Goal: Task Accomplishment & Management: Complete application form

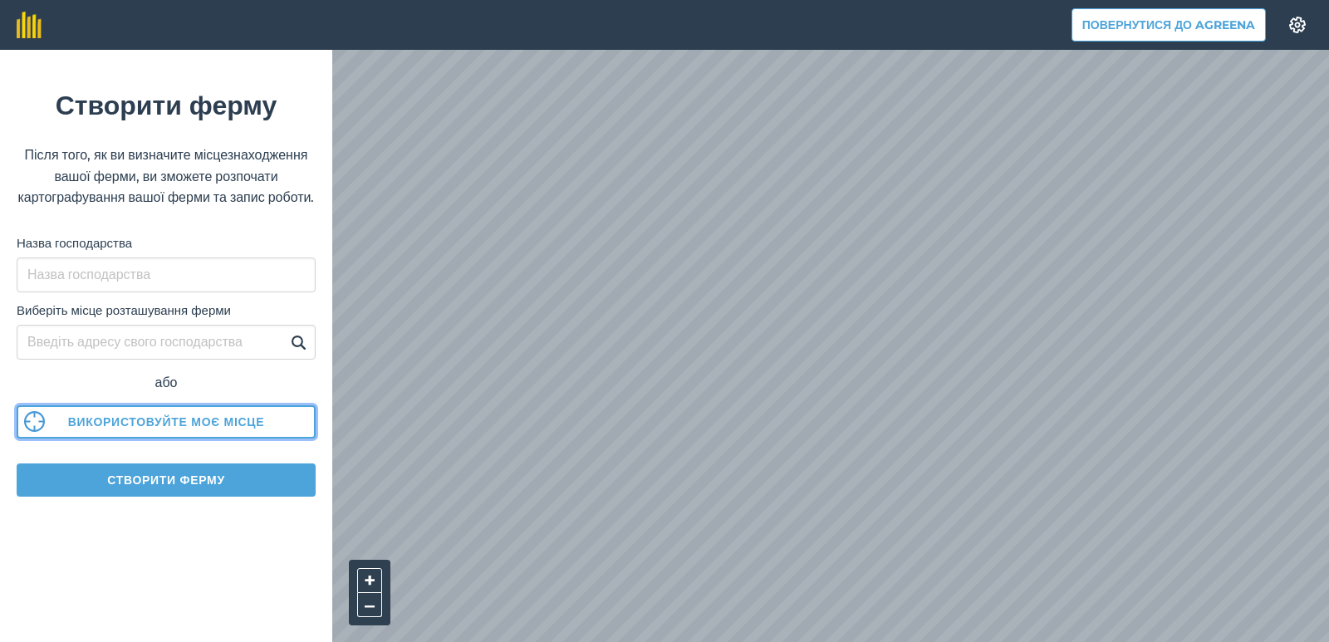
click at [230, 429] on font "Використовуйте моє місце" at bounding box center [166, 421] width 197 height 15
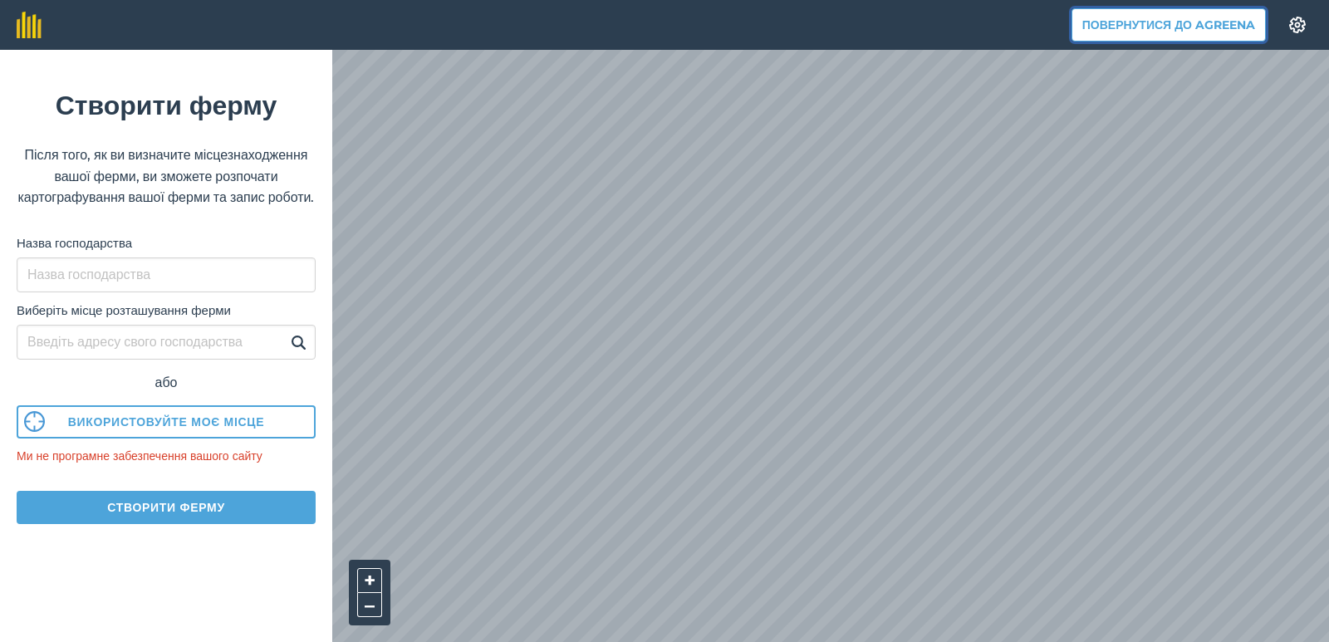
click at [1198, 22] on font "Повернутися до Agreena" at bounding box center [1168, 24] width 173 height 15
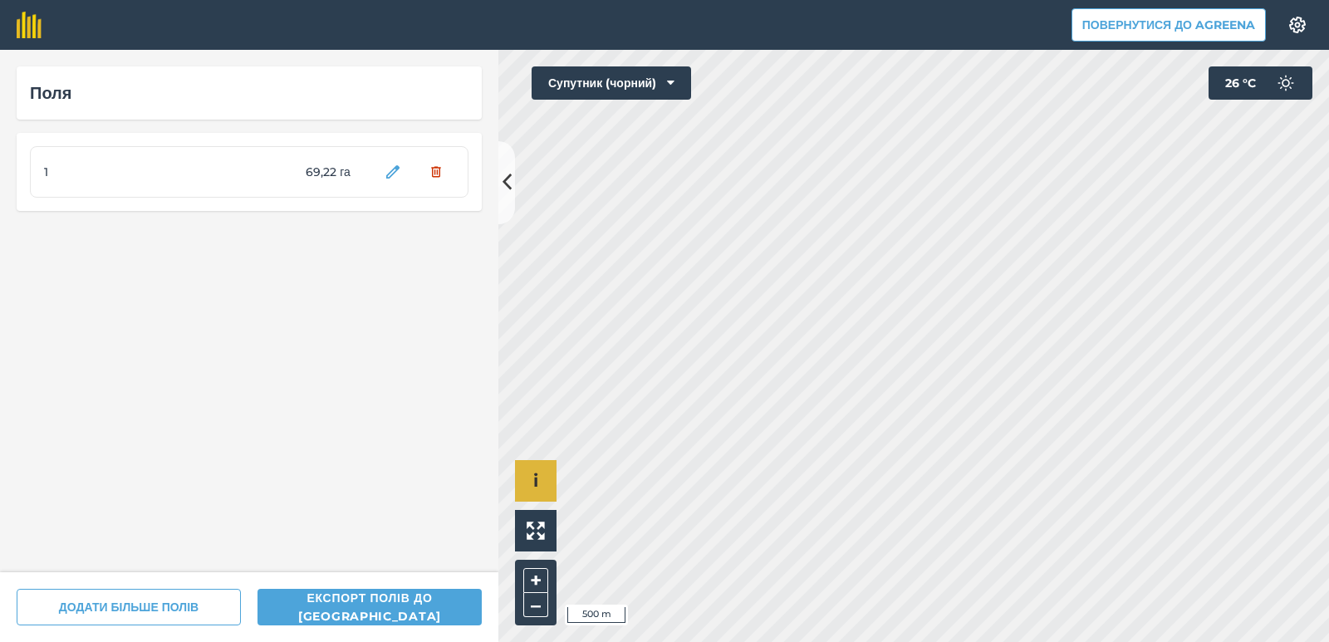
click at [532, 491] on div "Hello i © 2025 TomTom, Microsoft 500 m + –" at bounding box center [913, 346] width 830 height 592
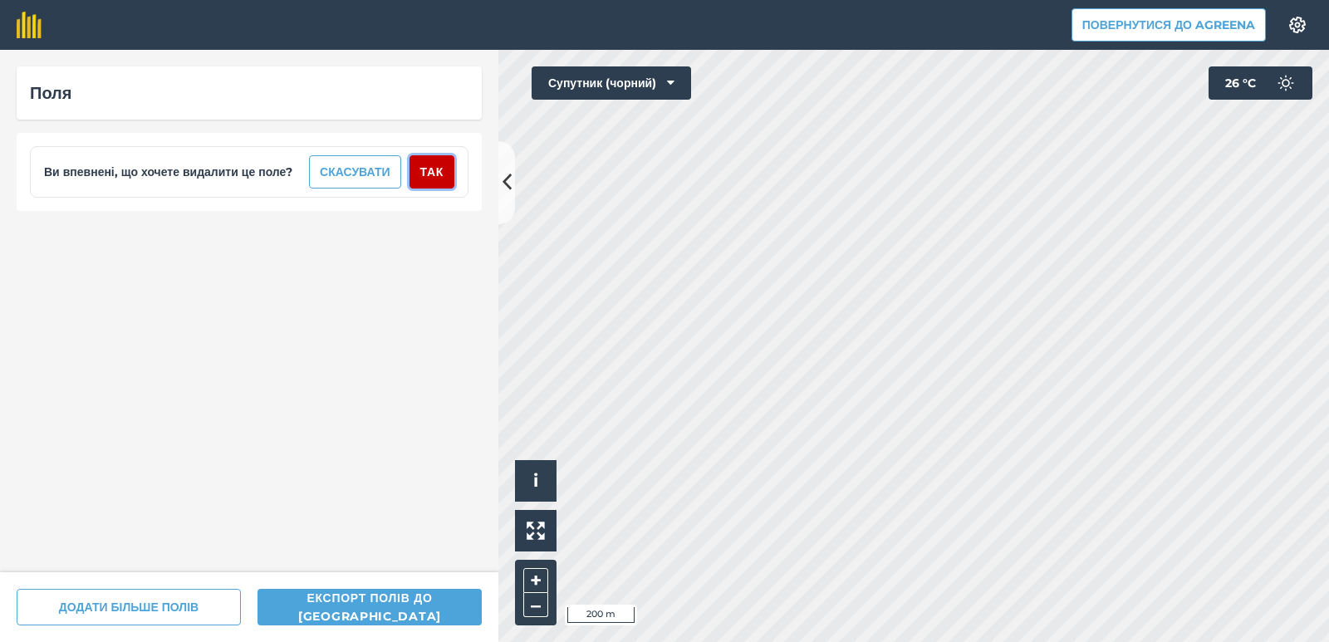
click at [434, 174] on font "Так" at bounding box center [431, 171] width 23 height 15
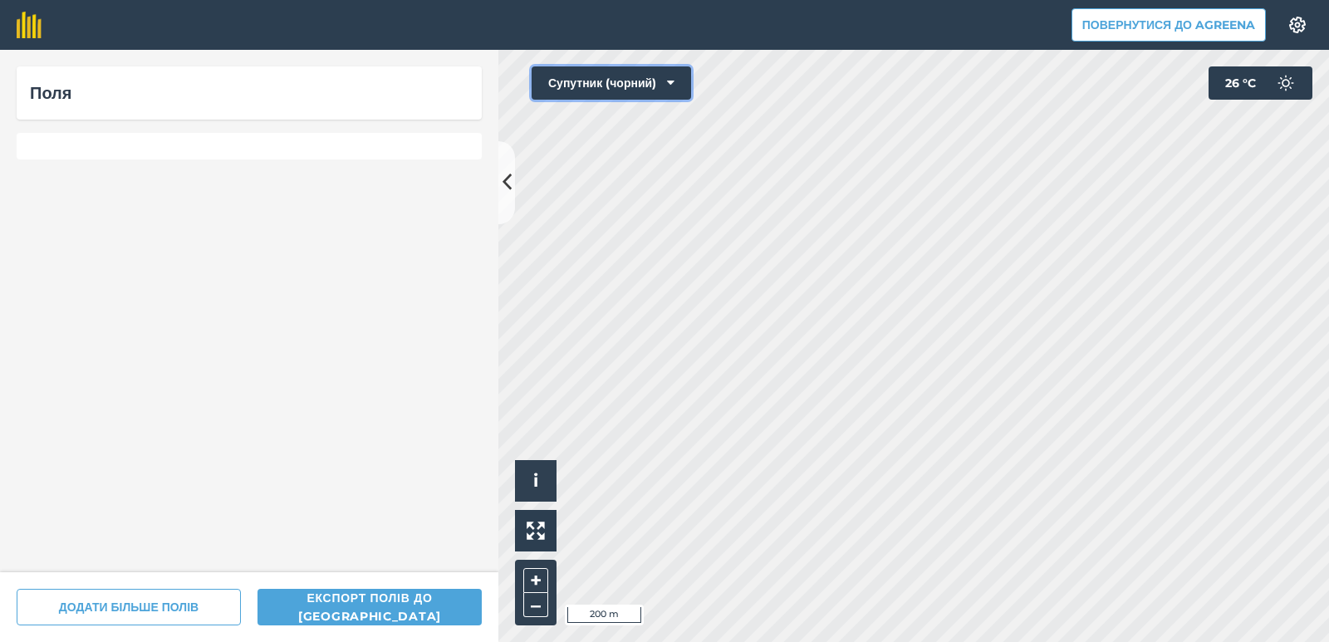
click at [674, 83] on icon at bounding box center [670, 83] width 7 height 17
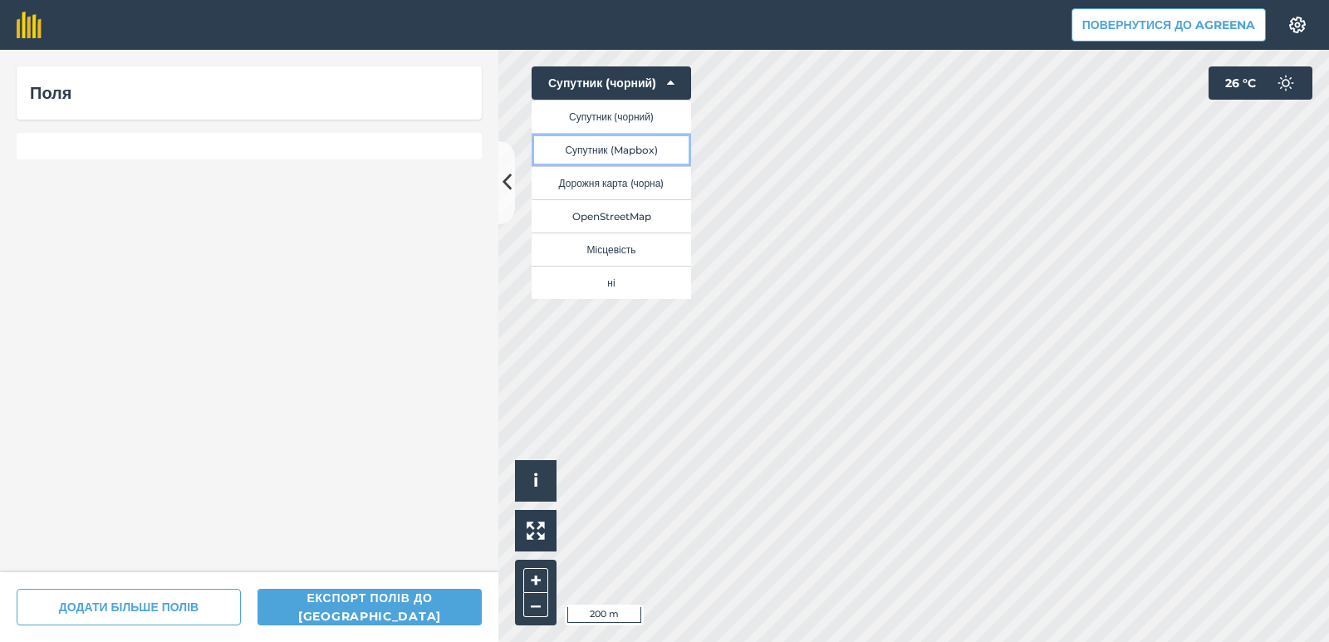
click at [578, 150] on font "Супутник (Mapbox)" at bounding box center [611, 150] width 92 height 12
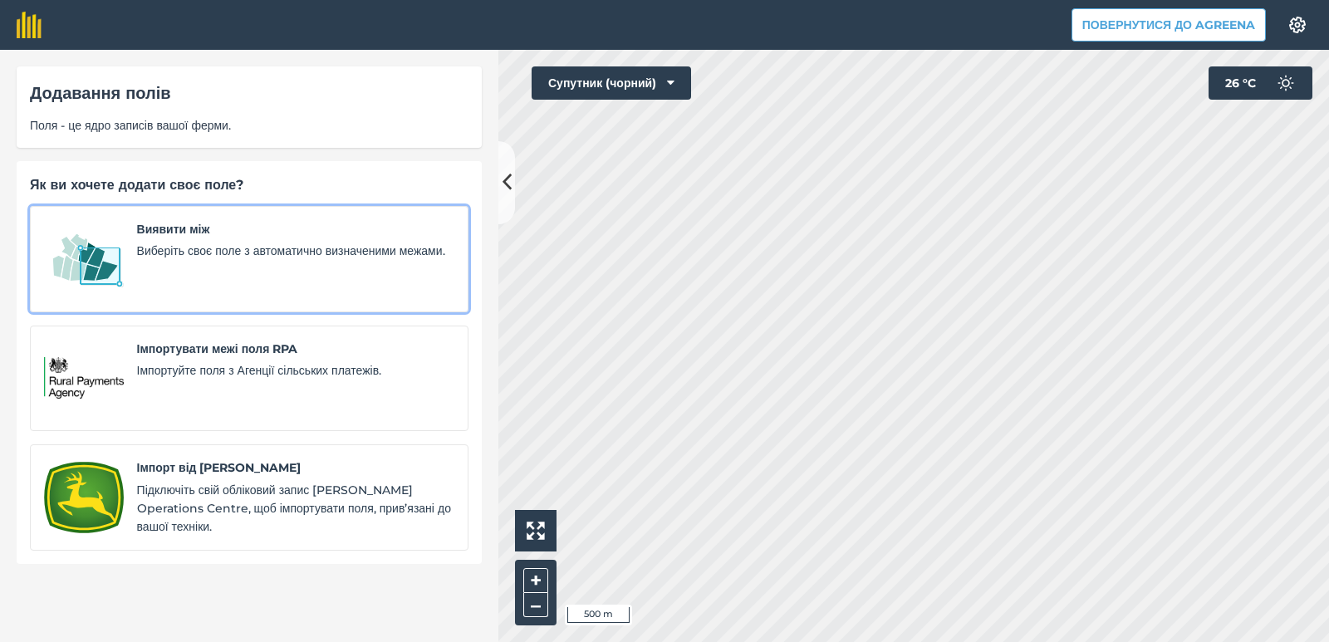
click at [254, 243] on font "Виберіть своє поле з автоматично визначеними межами." at bounding box center [291, 250] width 308 height 15
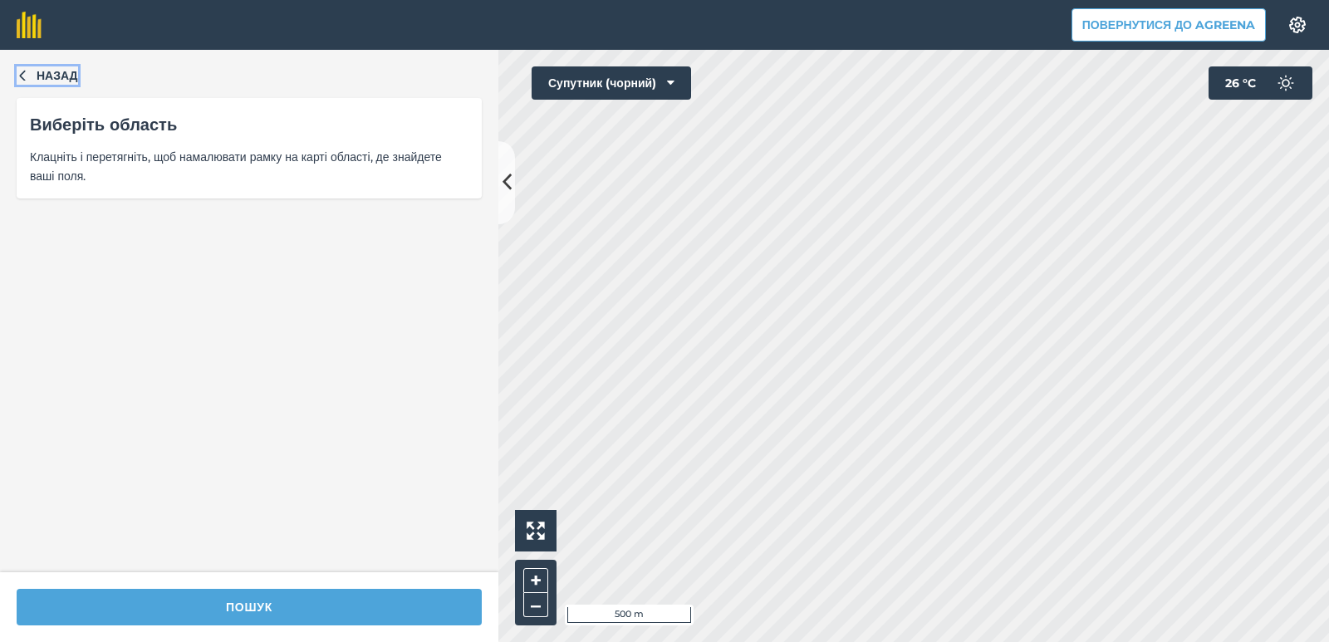
click at [57, 74] on font "Назад" at bounding box center [58, 75] width 42 height 15
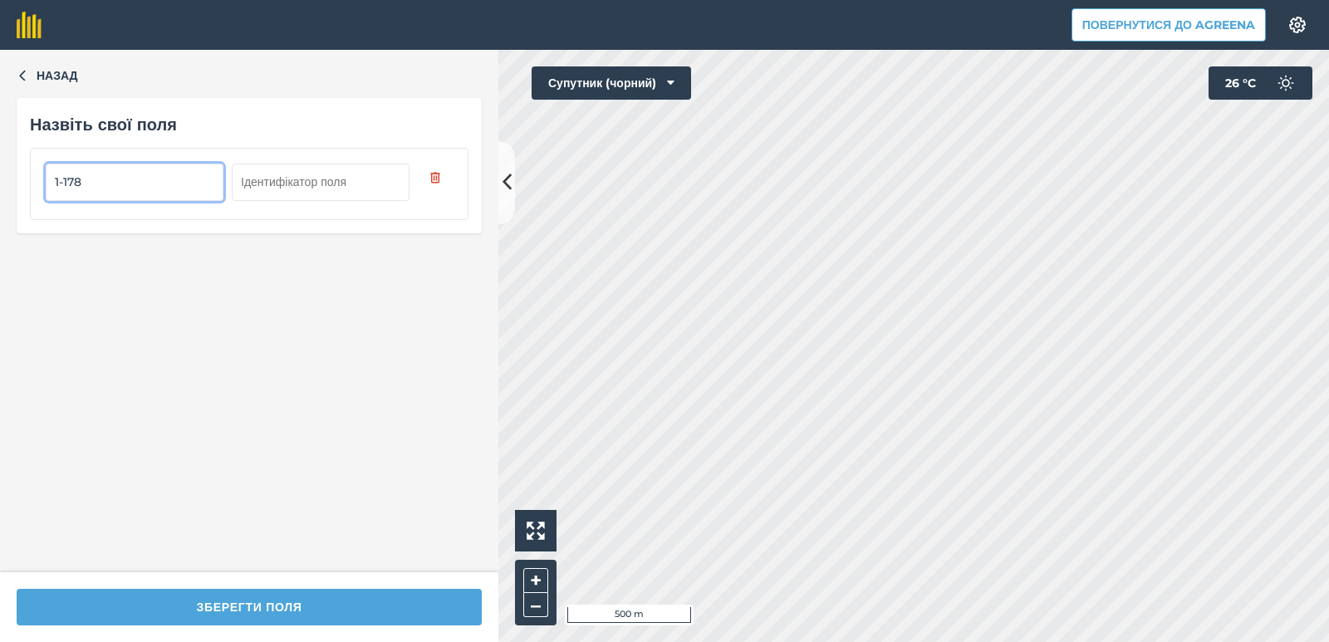
type input "1-178"
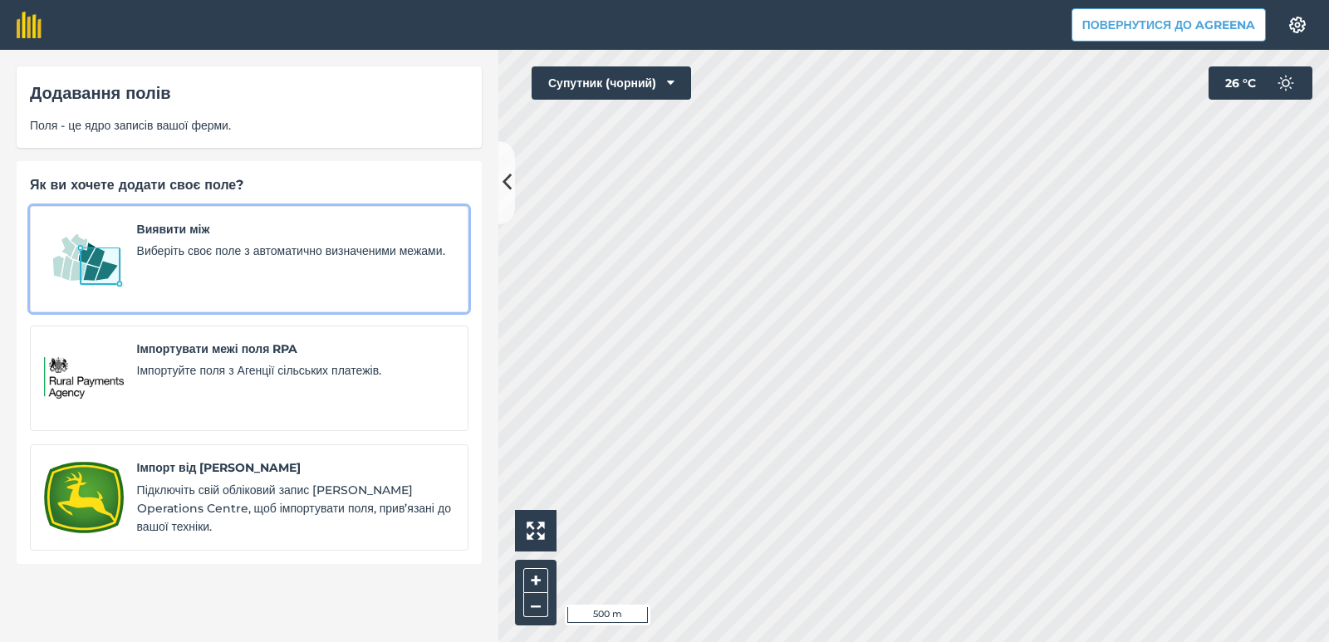
click at [146, 257] on font "Виберіть своє поле з автоматично визначеними межами." at bounding box center [291, 250] width 308 height 15
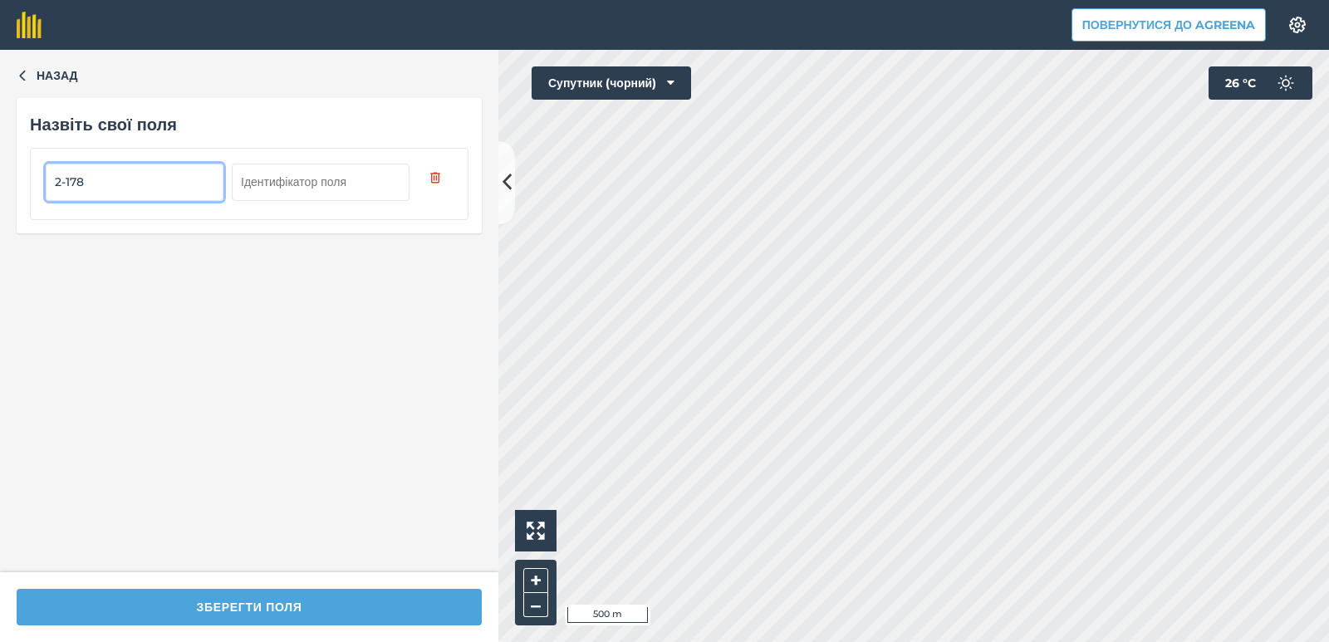
type input "2-178"
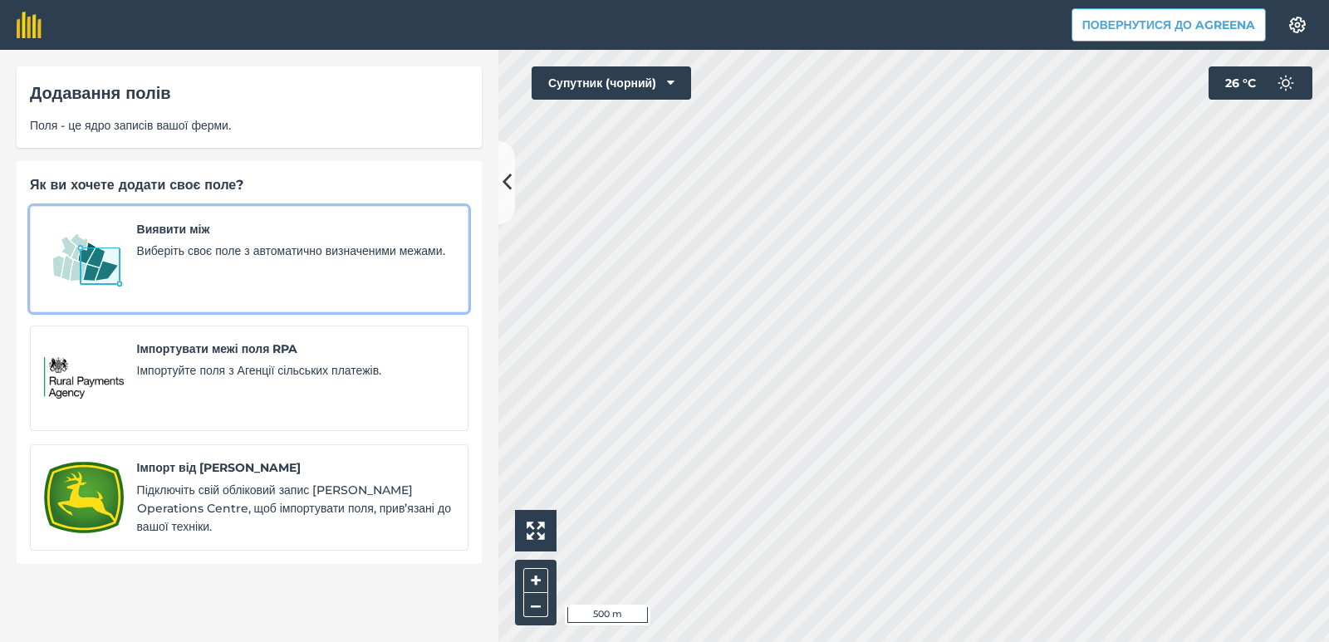
click at [176, 258] on font "Виберіть своє поле з автоматично визначеними межами." at bounding box center [291, 250] width 308 height 15
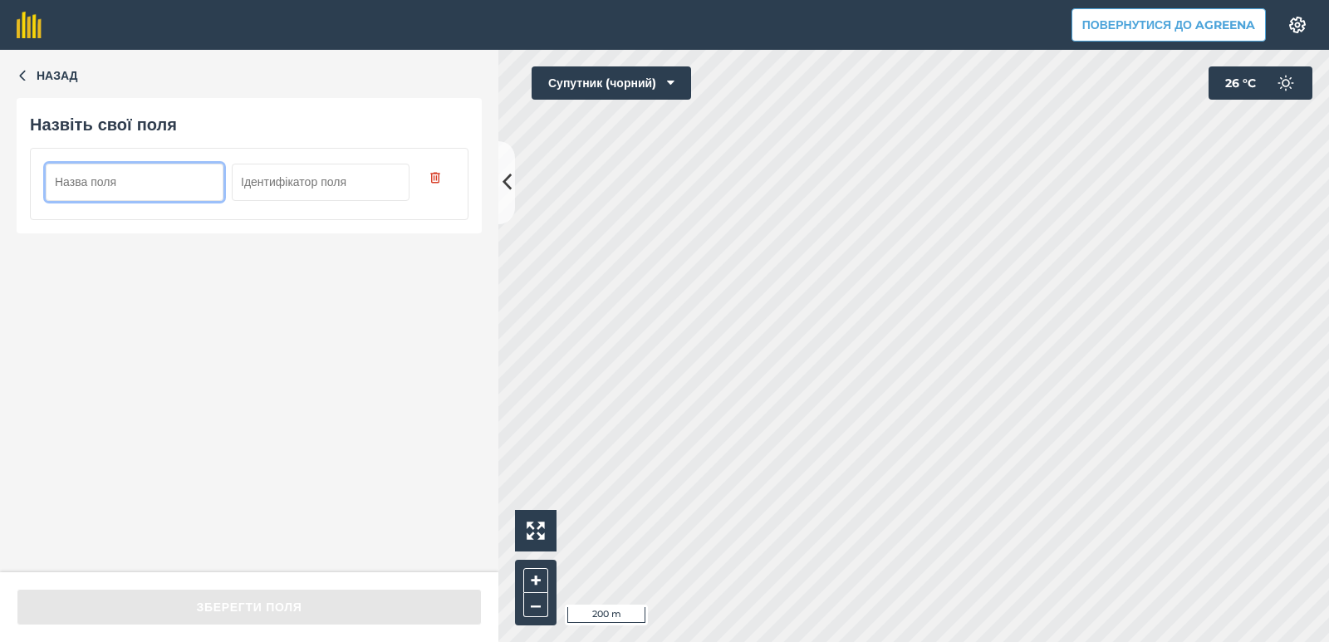
click at [61, 181] on input "text" at bounding box center [135, 182] width 178 height 37
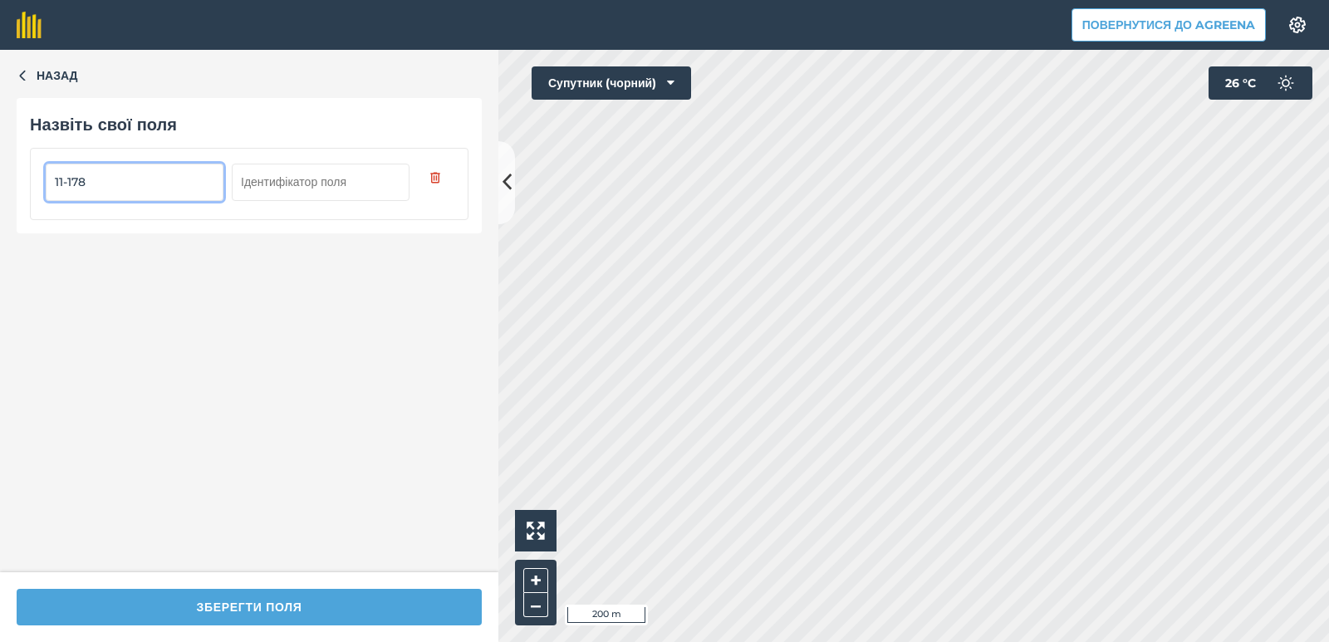
type input "11-178"
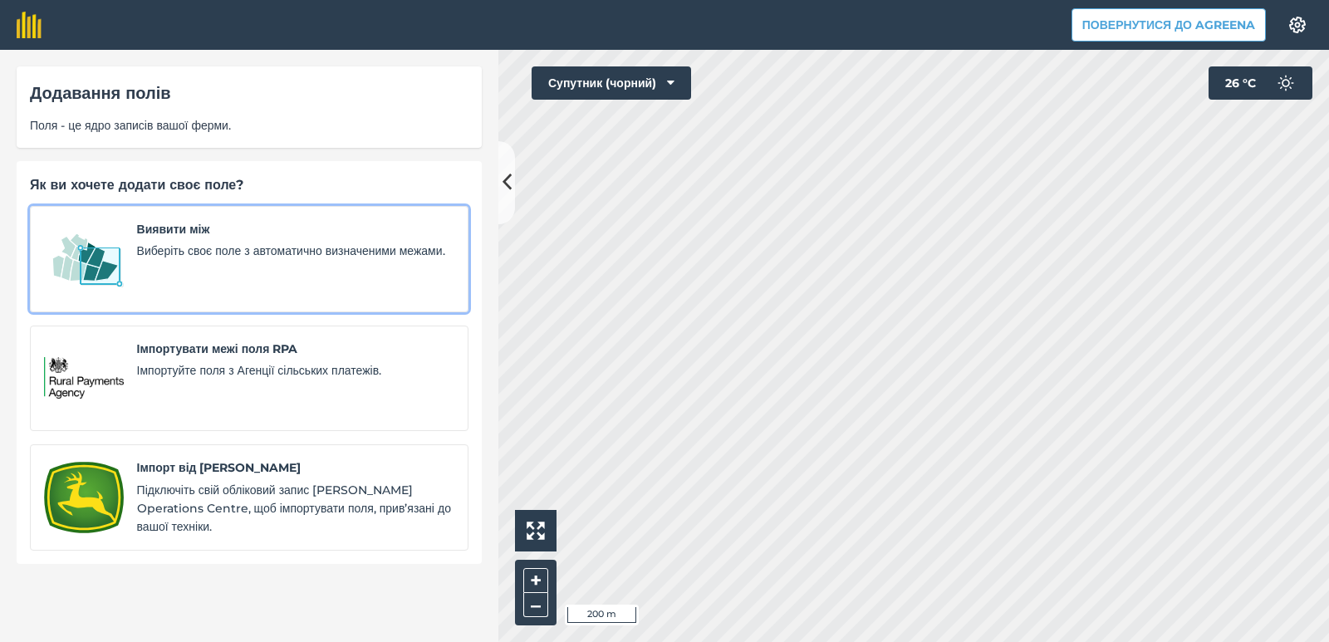
click at [167, 243] on font "Виберіть своє поле з автоматично визначеними межами." at bounding box center [291, 250] width 308 height 15
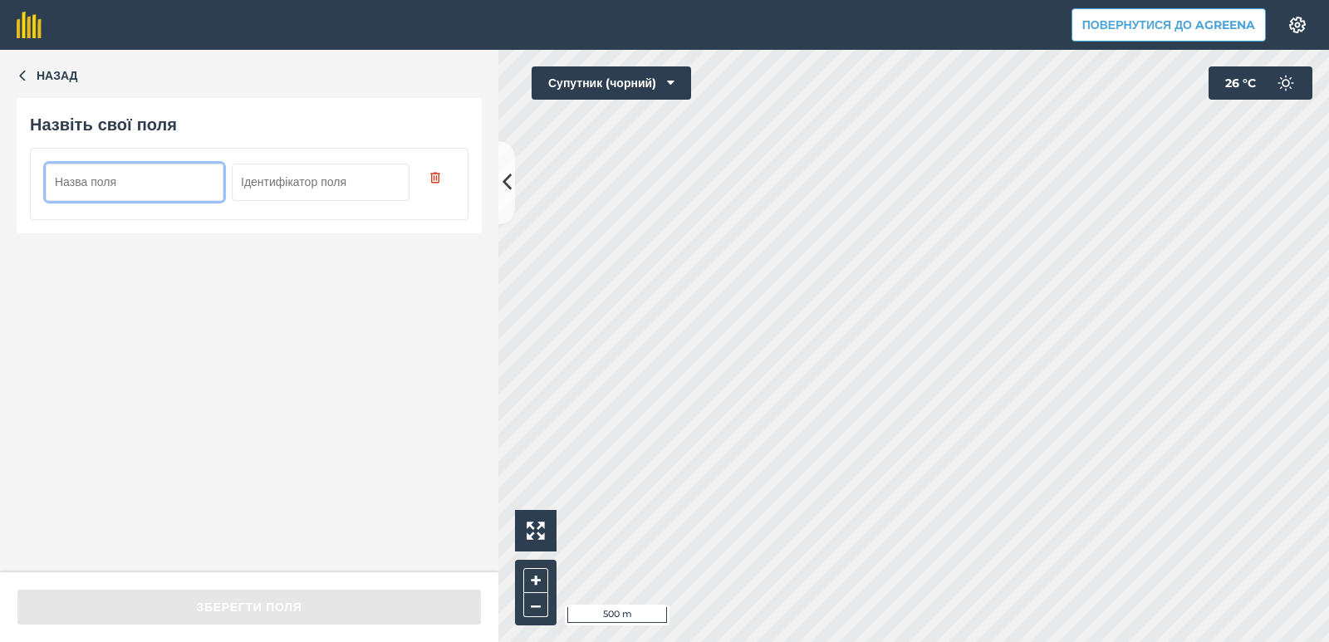
click at [125, 179] on input "text" at bounding box center [135, 182] width 178 height 37
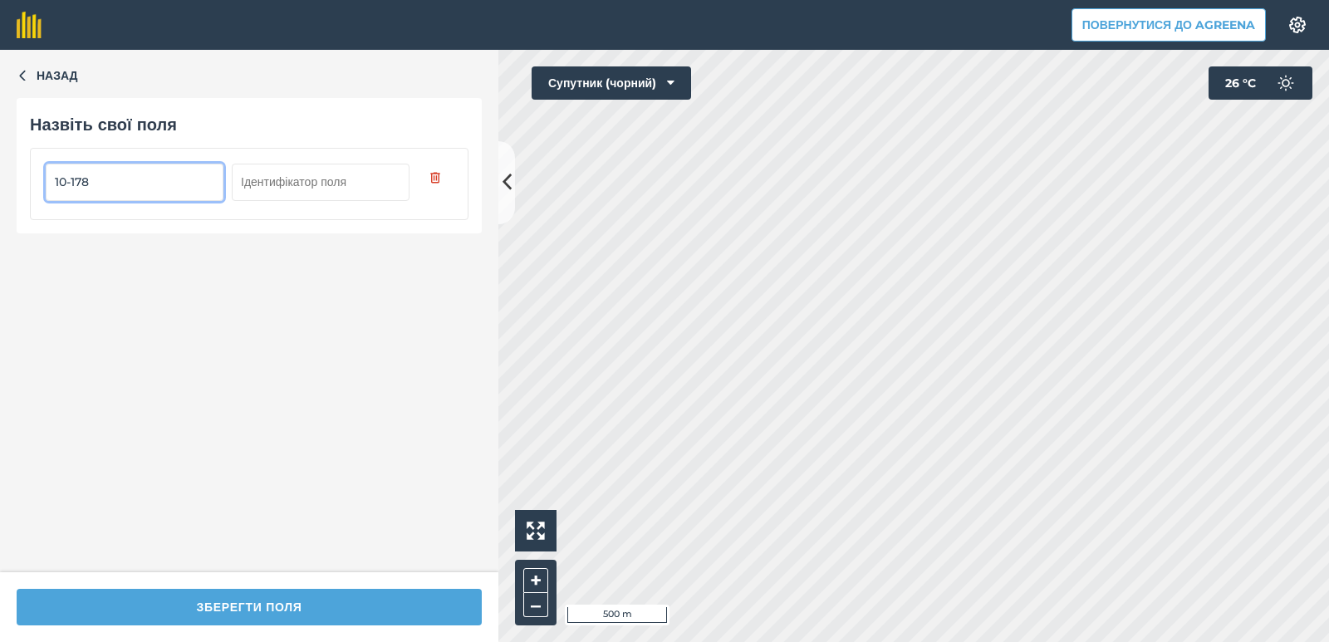
type input "10-178"
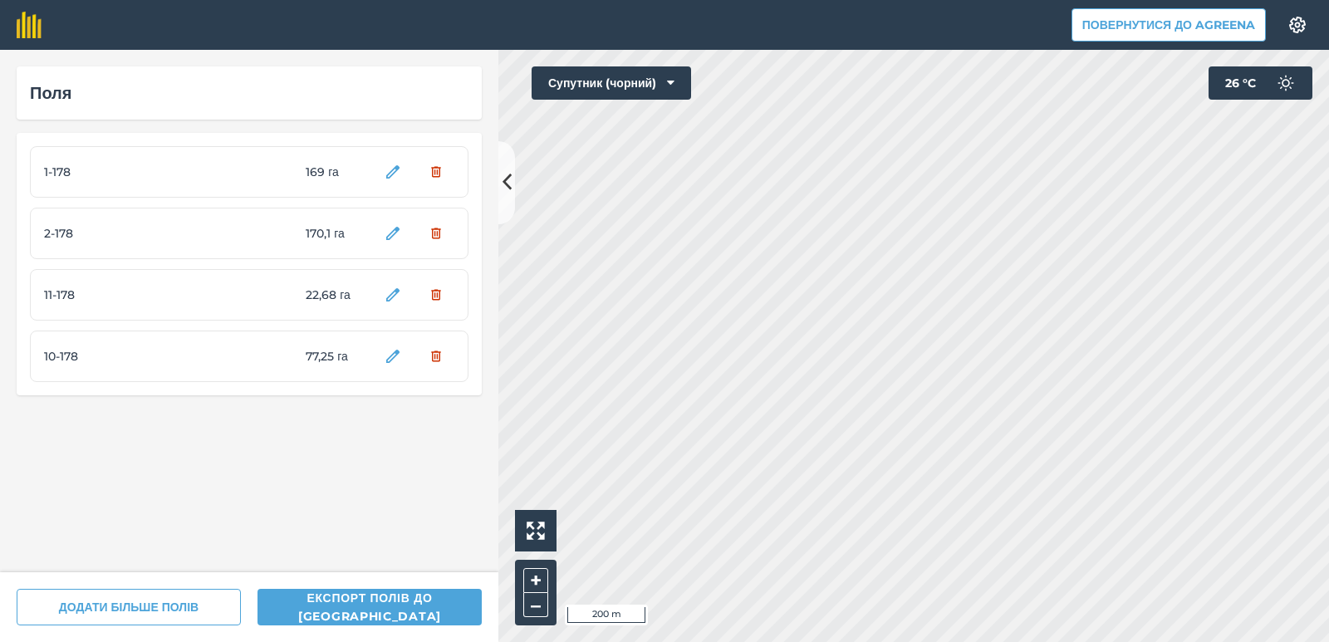
click at [872, 641] on html "Повернутися до Agreena Налаштування Друк карт недоступний у нашому безкоштовном…" at bounding box center [664, 321] width 1329 height 642
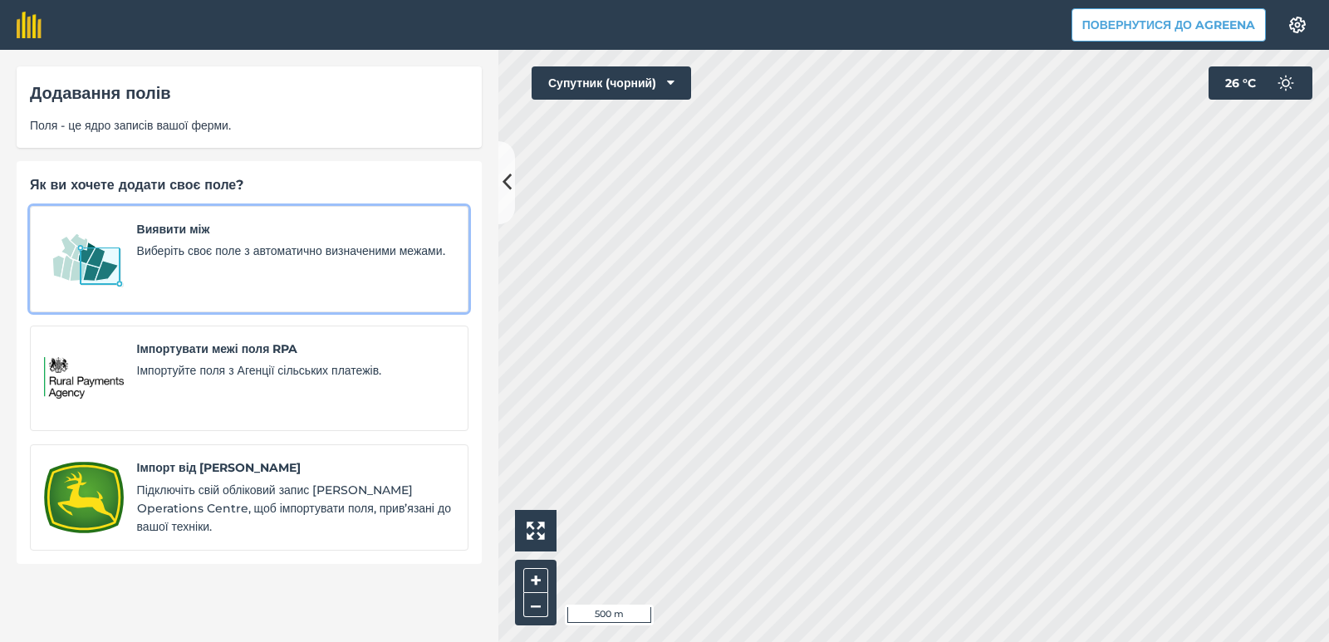
click at [343, 244] on font "Виберіть своє поле з автоматично визначеними межами." at bounding box center [291, 250] width 308 height 15
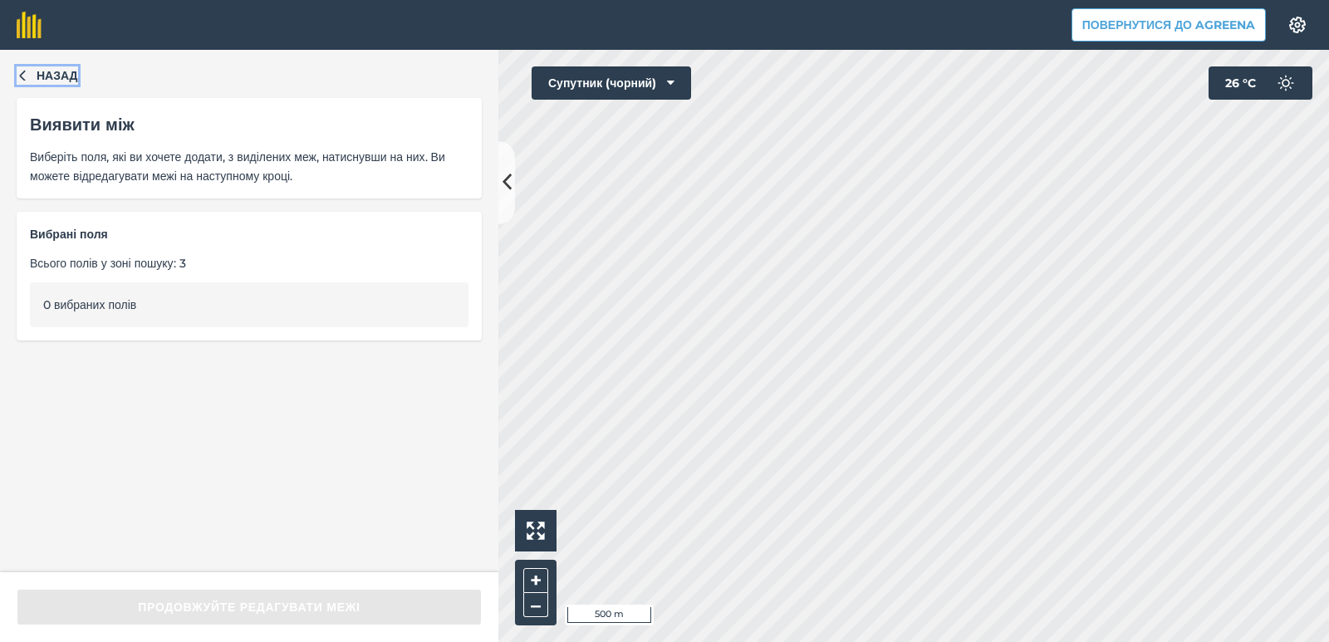
click at [47, 78] on font "Назад" at bounding box center [58, 75] width 42 height 15
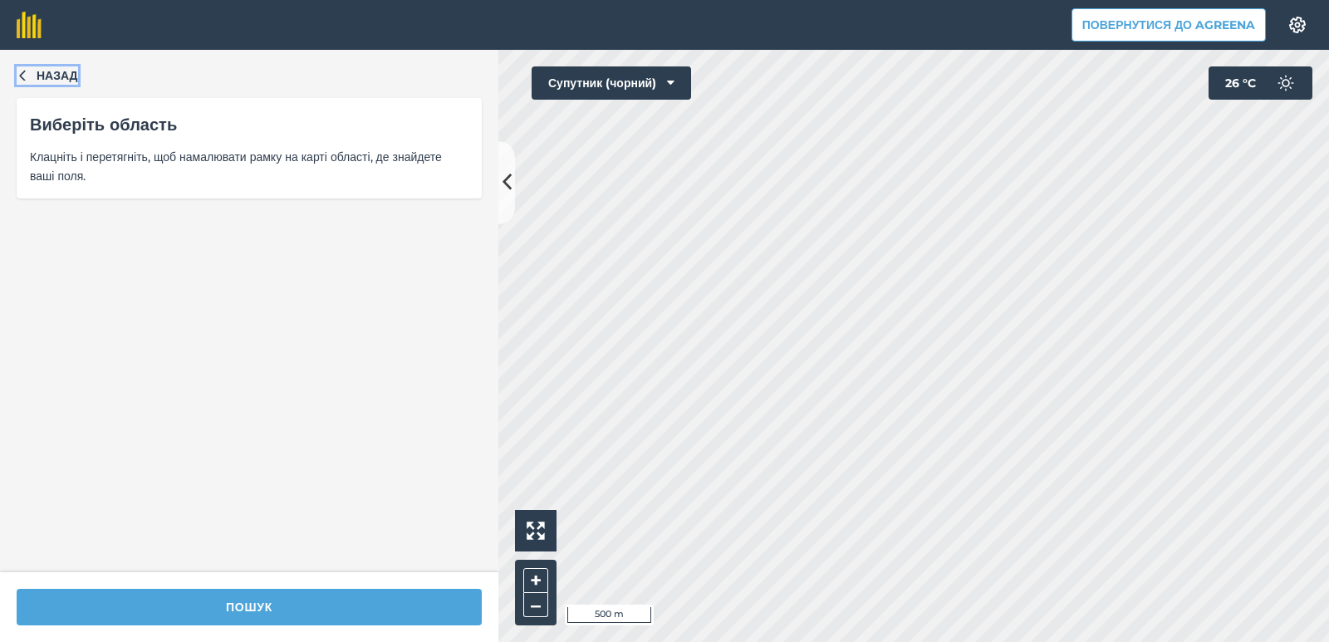
click at [26, 77] on icon "button" at bounding box center [23, 75] width 12 height 12
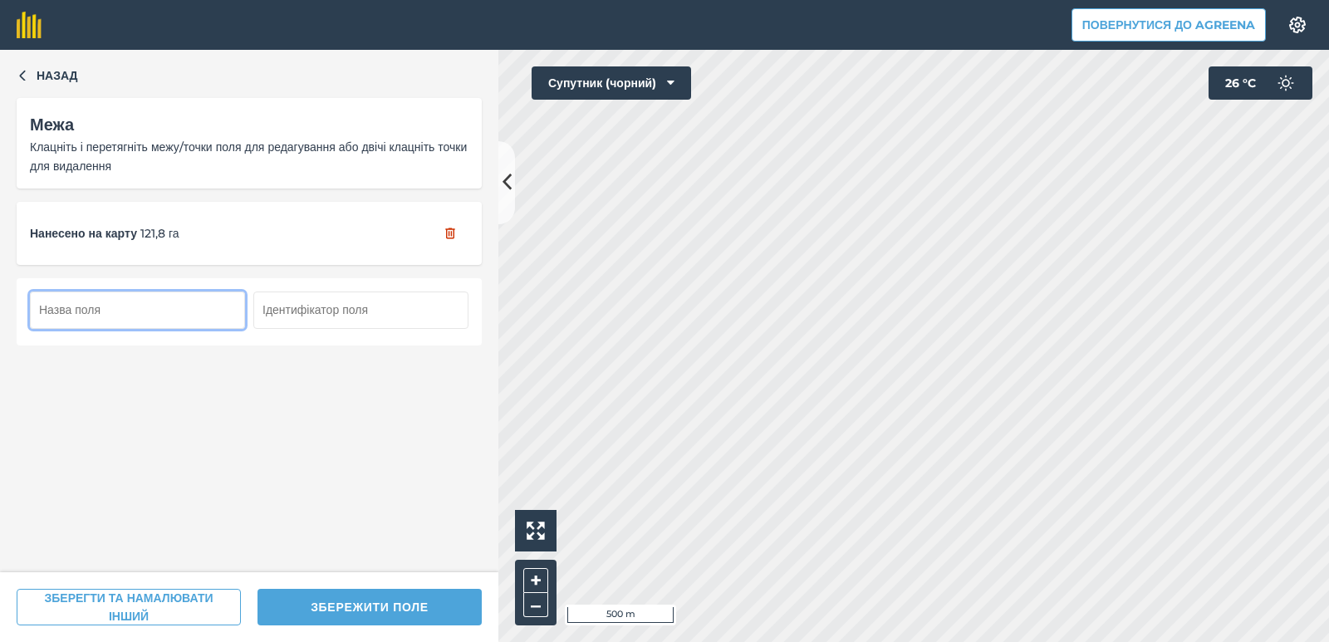
click at [115, 308] on input "text" at bounding box center [137, 309] width 215 height 37
type input "3-178"
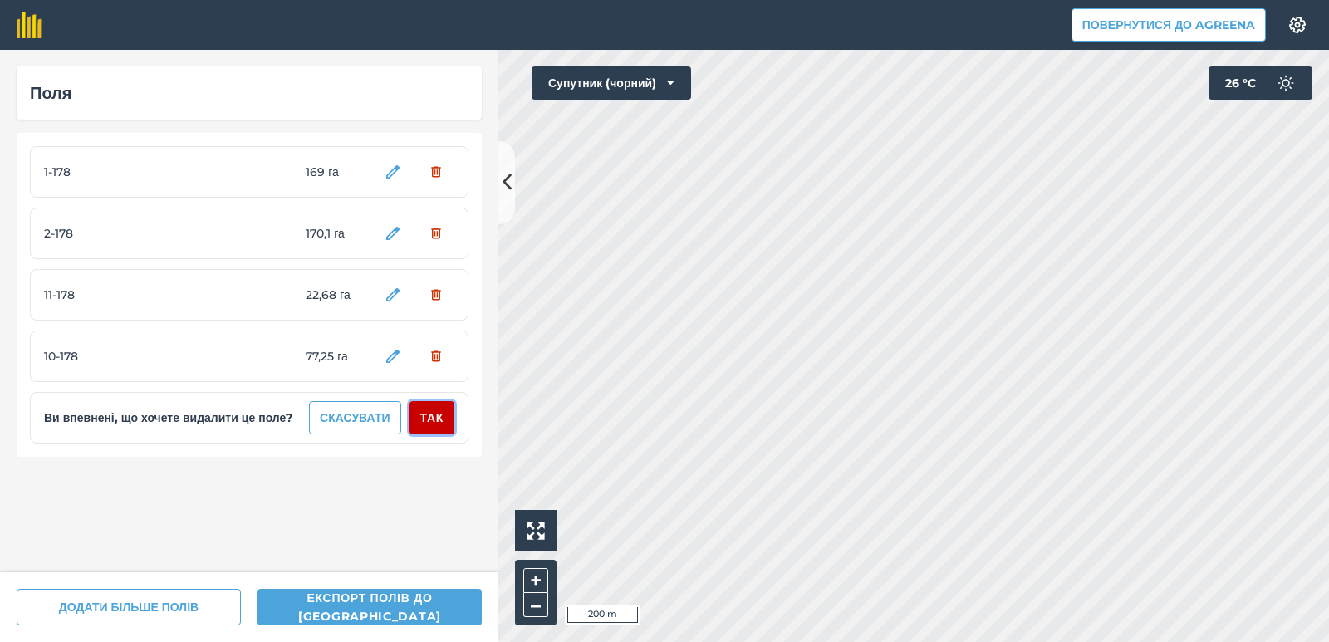
click at [428, 421] on font "Так" at bounding box center [431, 417] width 23 height 15
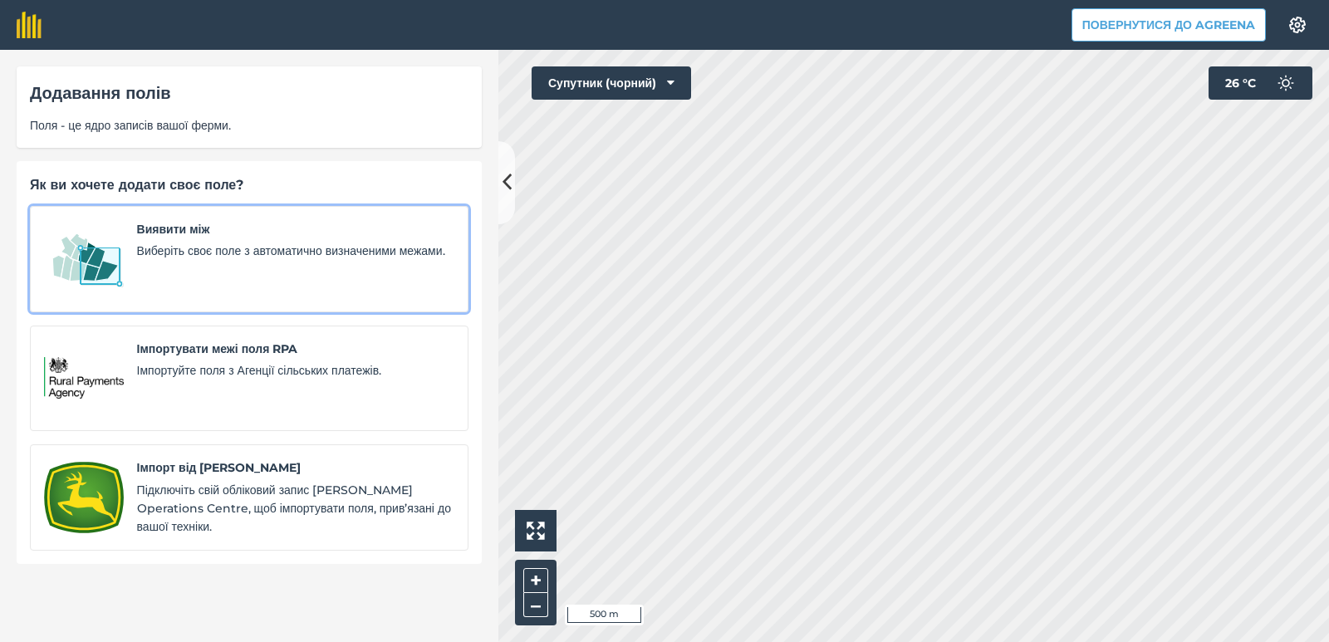
click at [169, 230] on font "Виявити між" at bounding box center [173, 229] width 73 height 15
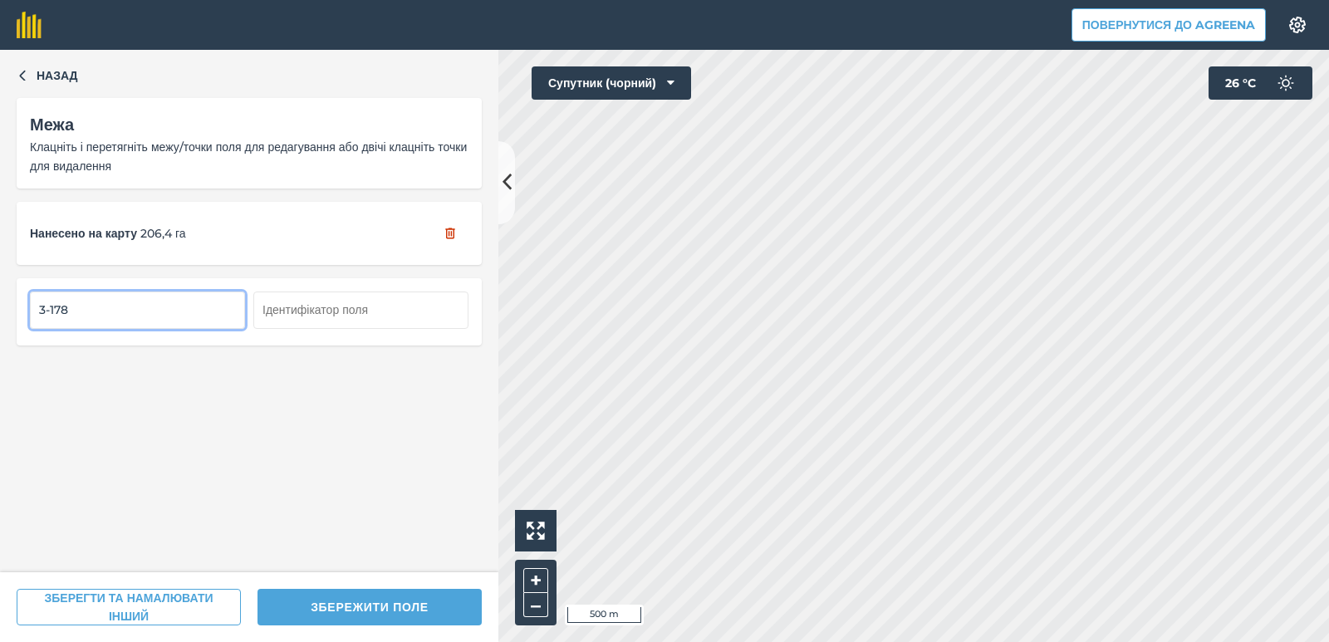
type input "3-178"
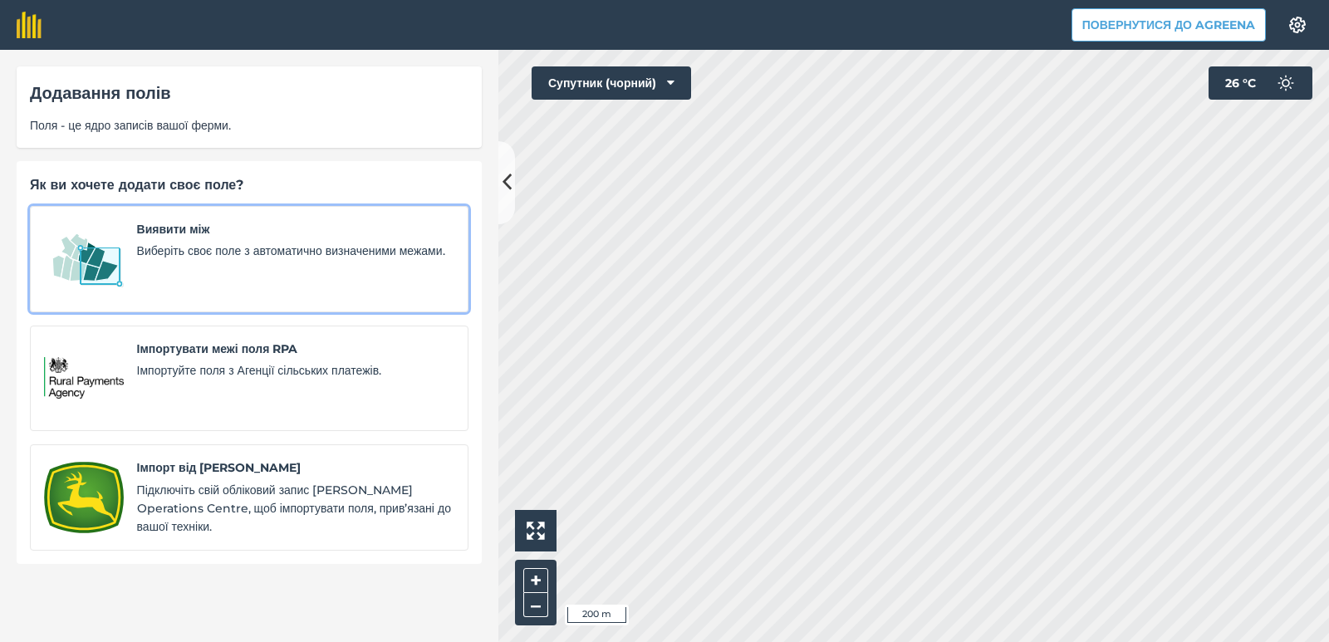
click at [213, 252] on font "Виберіть своє поле з автоматично визначеними межами." at bounding box center [291, 250] width 308 height 15
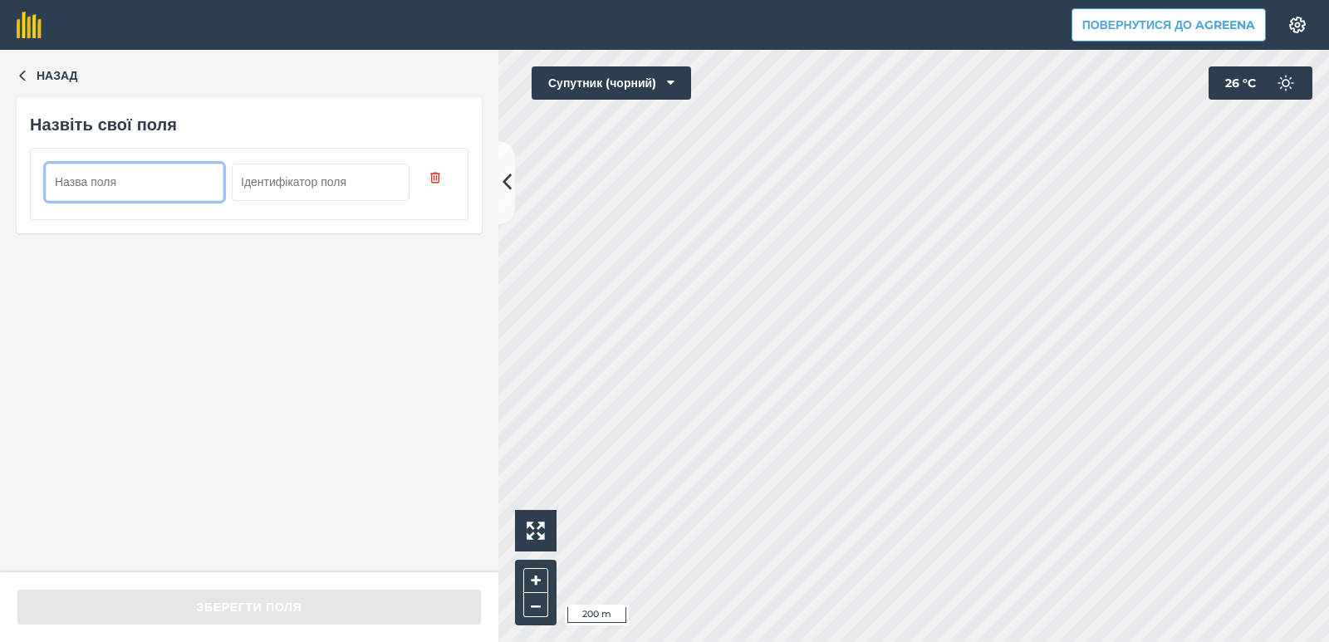
click at [118, 180] on input "text" at bounding box center [135, 182] width 178 height 37
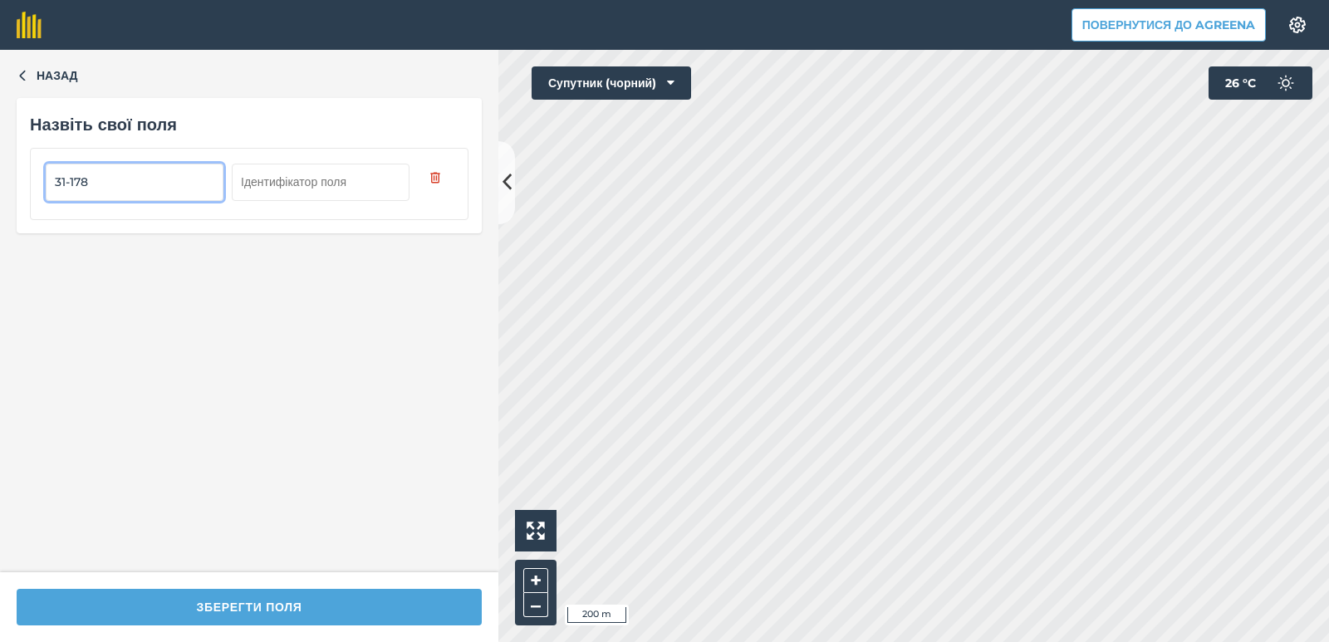
type input "31-178"
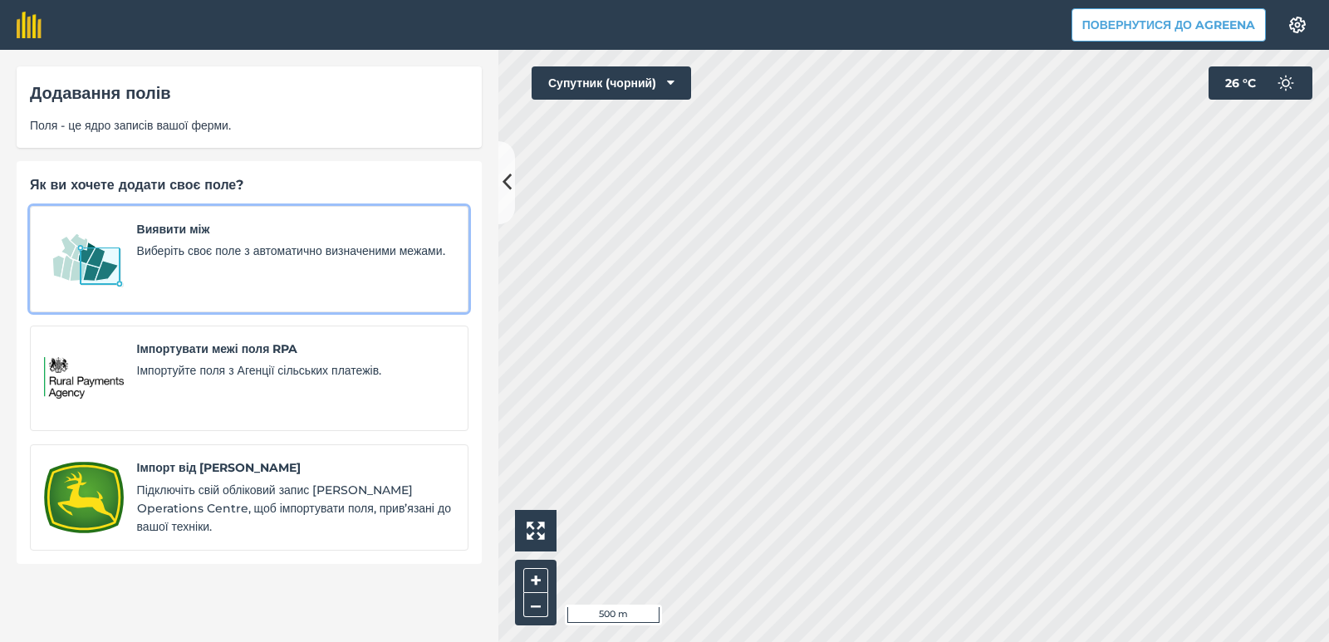
click at [147, 251] on font "Виберіть своє поле з автоматично визначеними межами." at bounding box center [291, 250] width 308 height 15
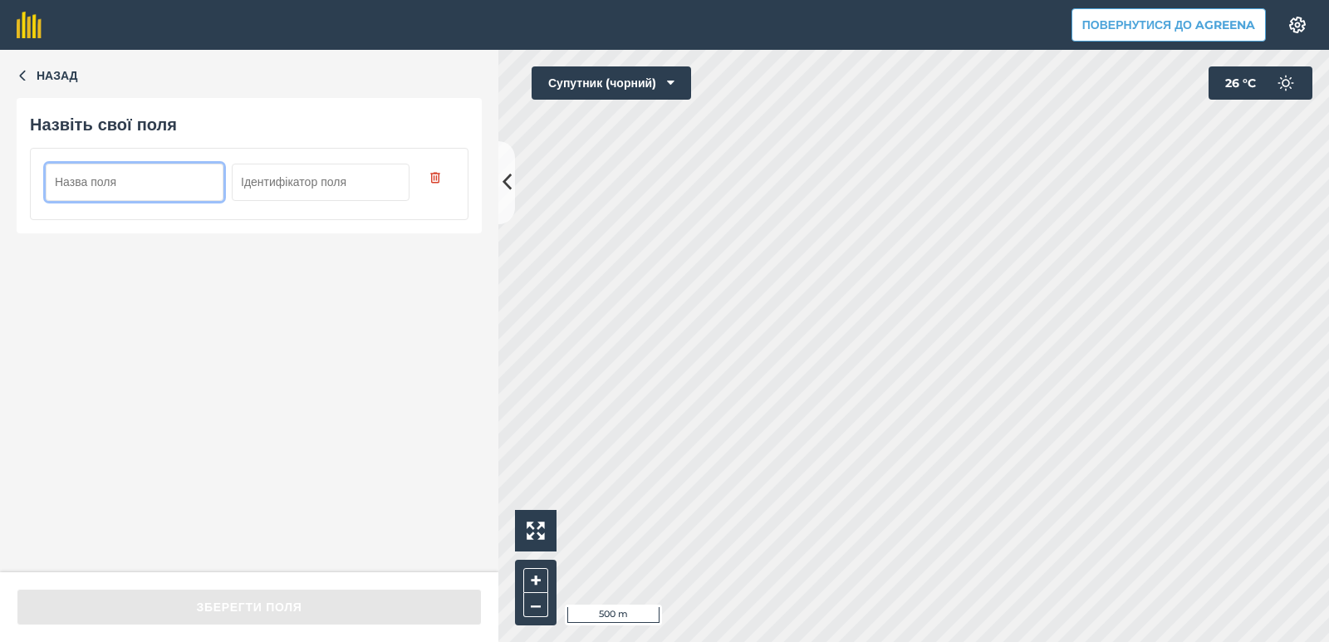
click at [123, 188] on input "text" at bounding box center [135, 182] width 178 height 37
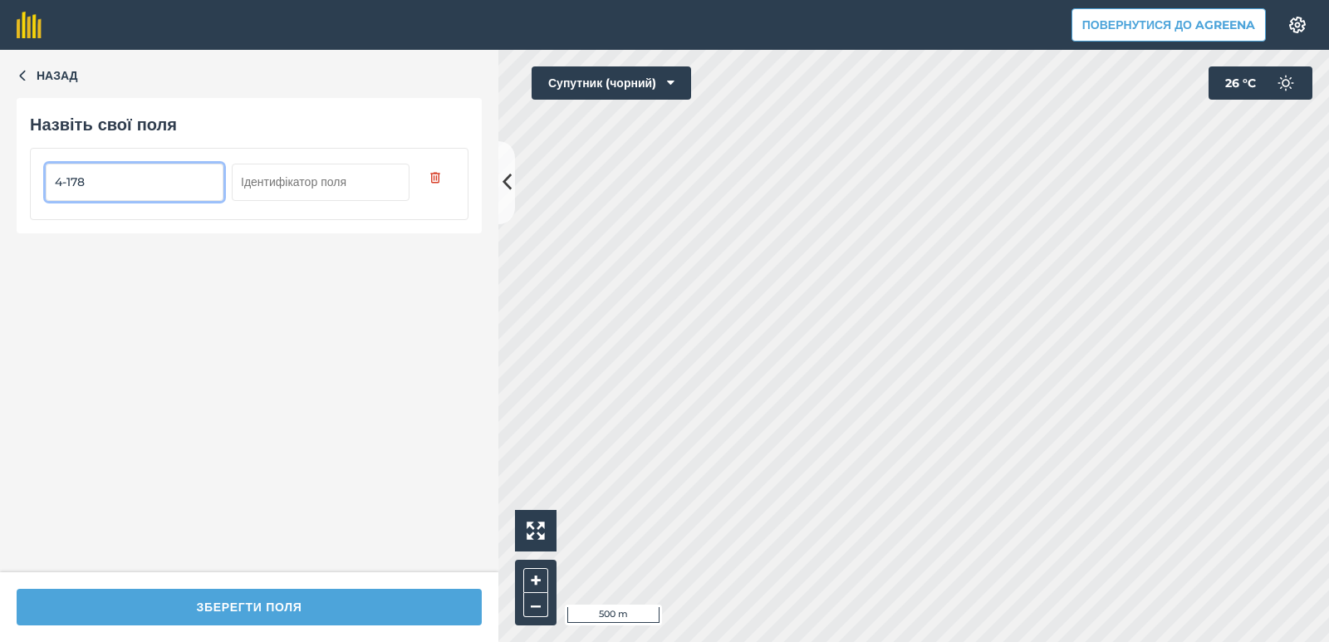
type input "4-178"
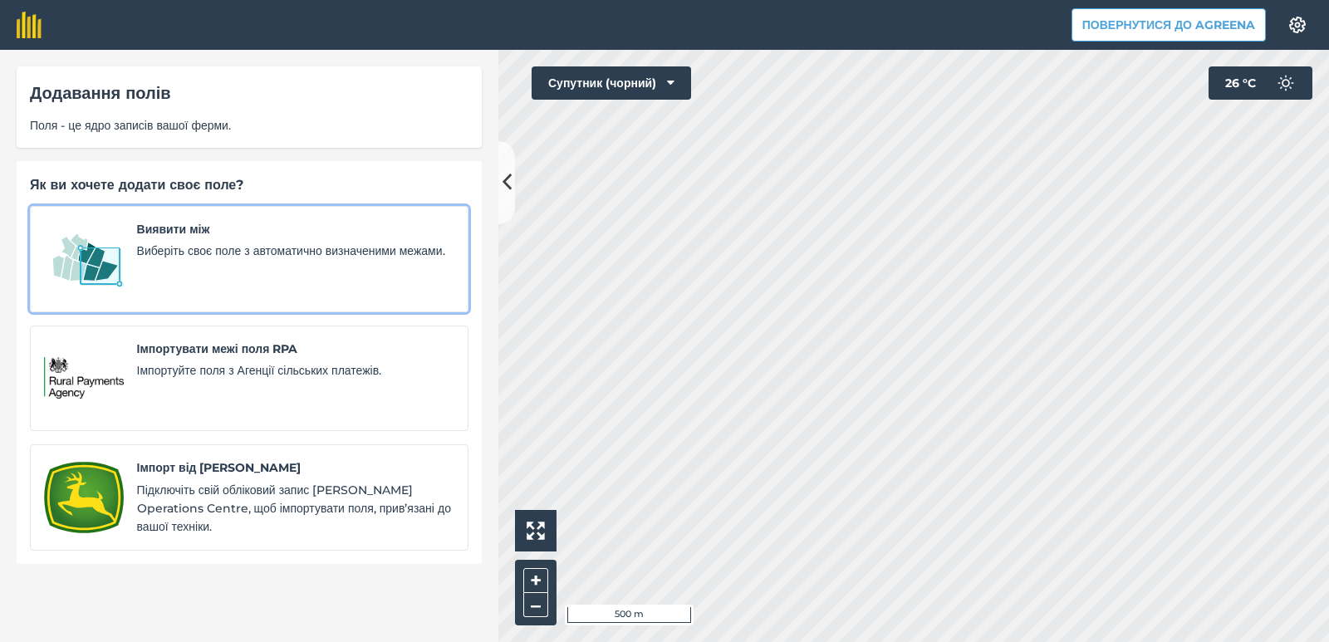
click at [157, 238] on span "Виявити між" at bounding box center [295, 229] width 317 height 18
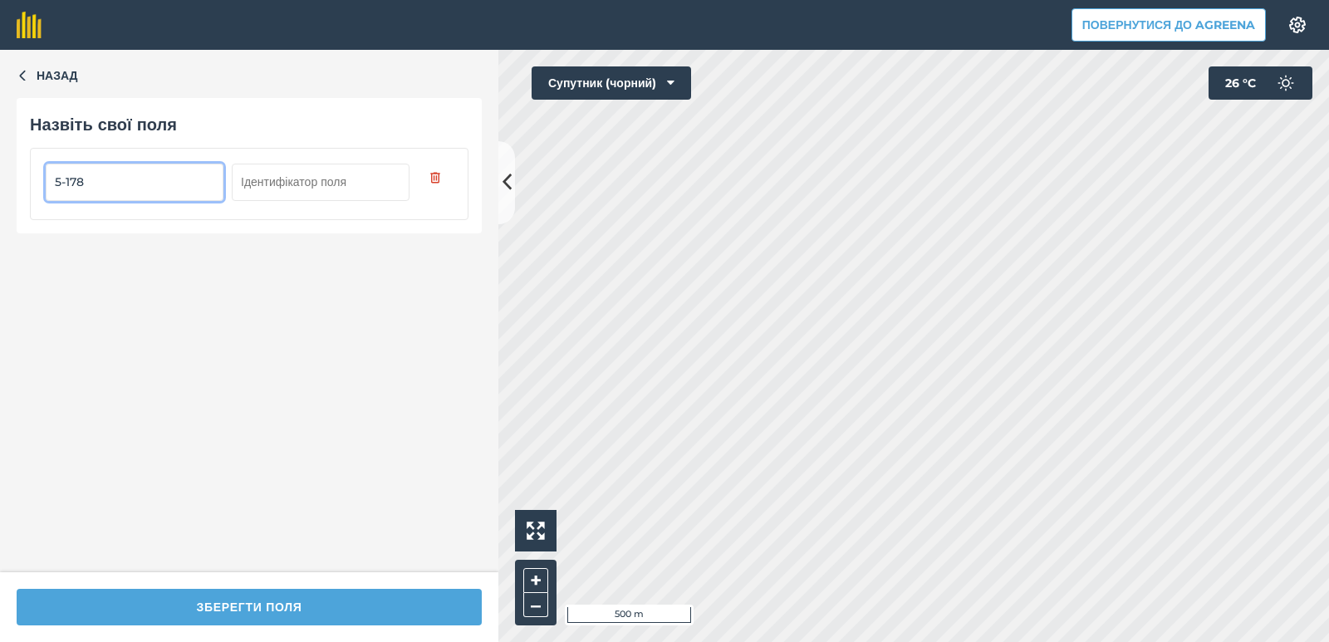
type input "5-178"
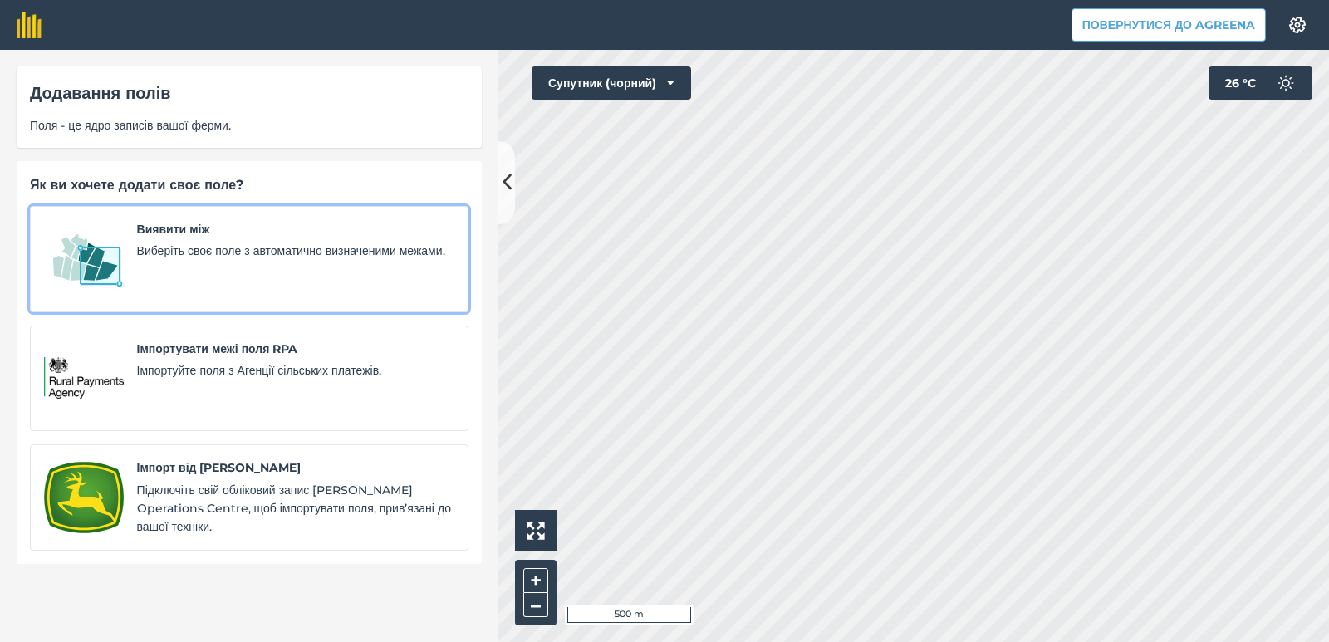
click at [181, 242] on span "Виберіть своє поле з автоматично визначеними межами." at bounding box center [295, 251] width 317 height 18
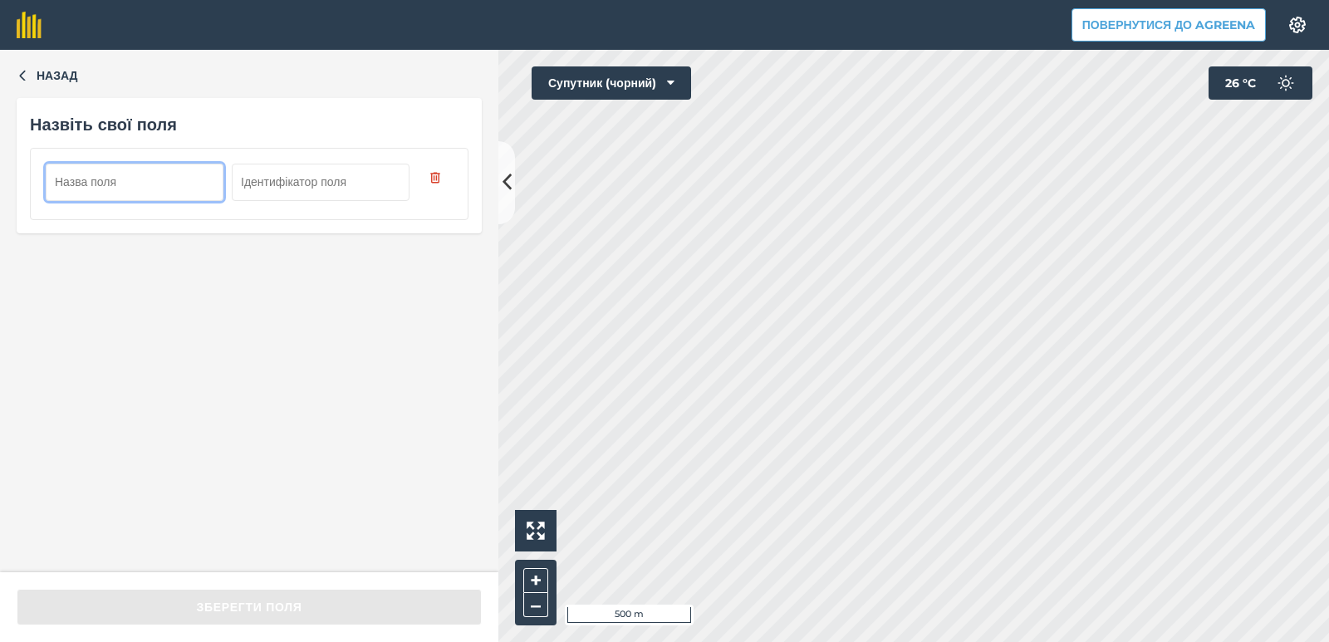
click at [180, 177] on input "text" at bounding box center [135, 182] width 178 height 37
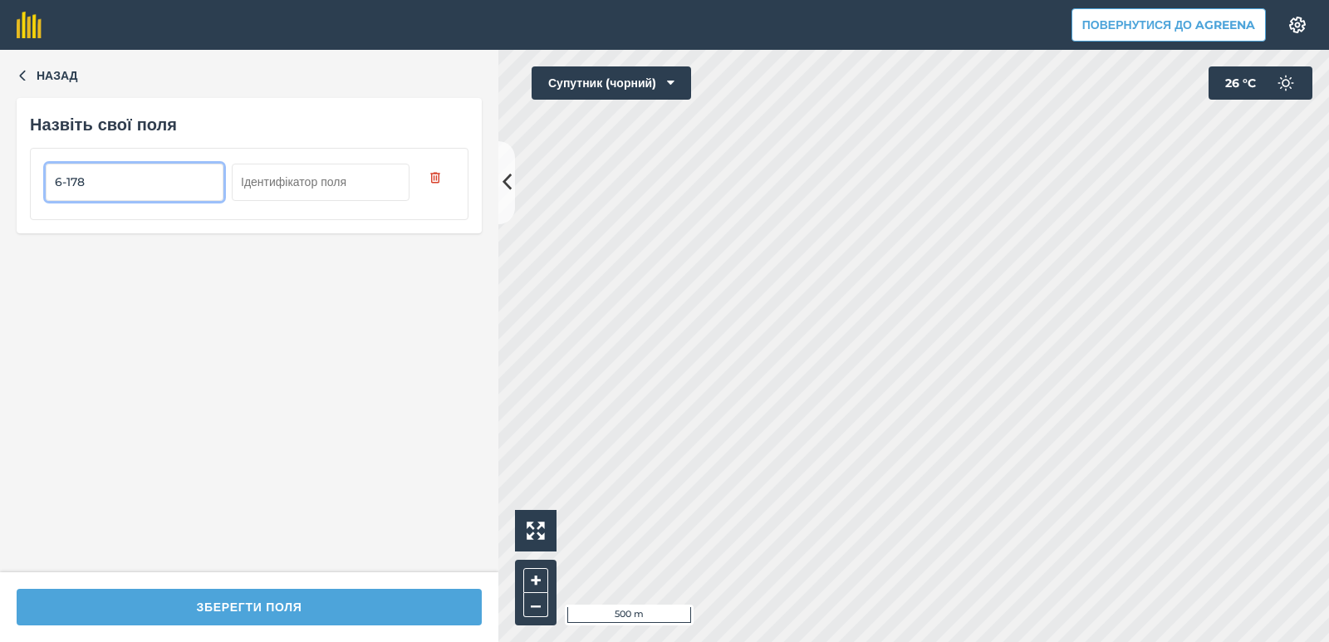
type input "6-178"
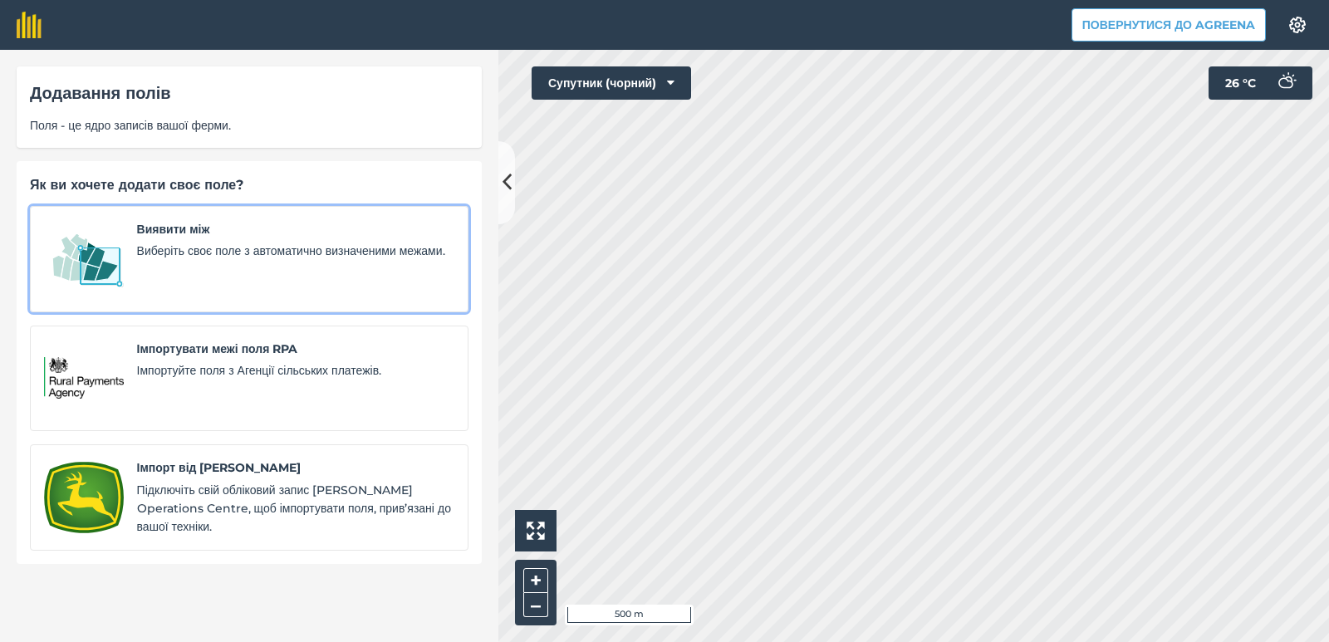
click at [158, 260] on span "Виберіть своє поле з автоматично визначеними межами." at bounding box center [295, 251] width 317 height 18
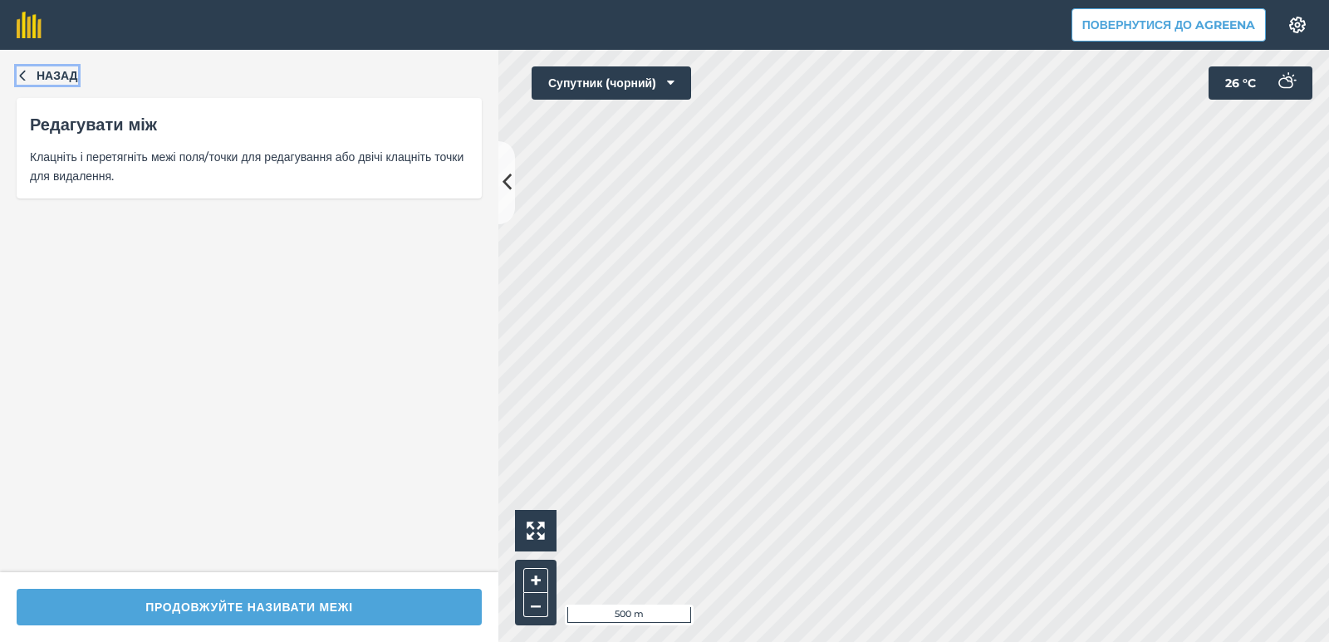
click at [77, 70] on font "Назад" at bounding box center [58, 75] width 42 height 15
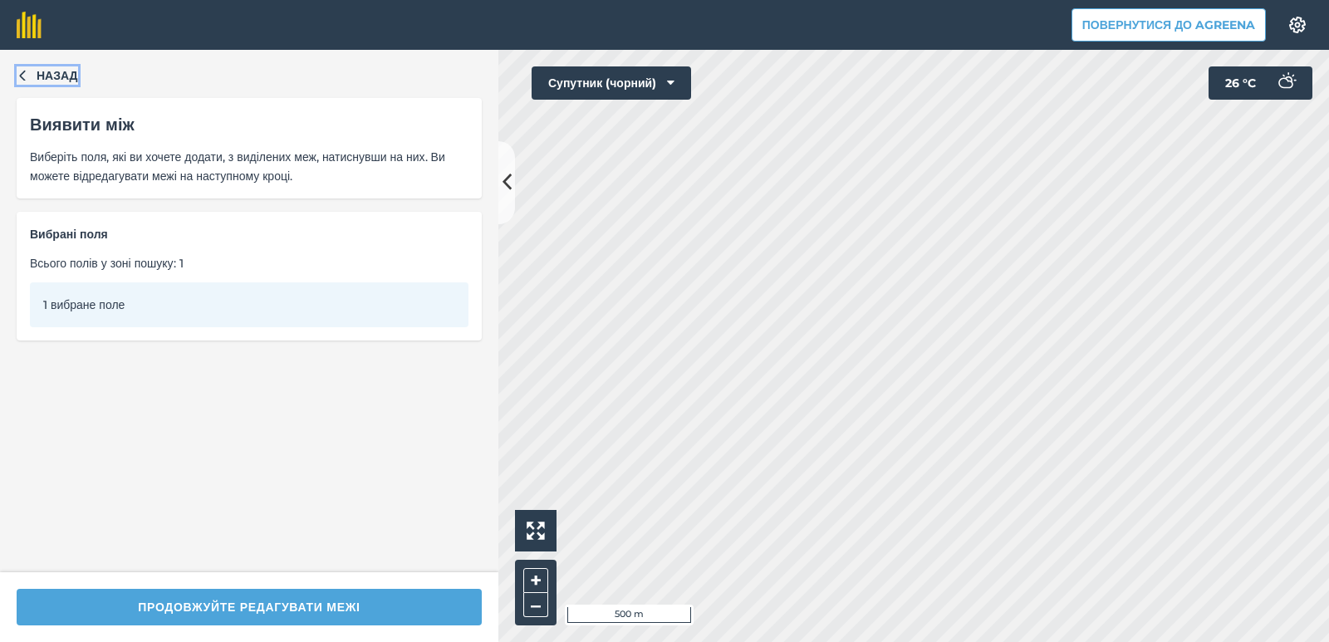
click at [77, 70] on font "Назад" at bounding box center [58, 75] width 42 height 15
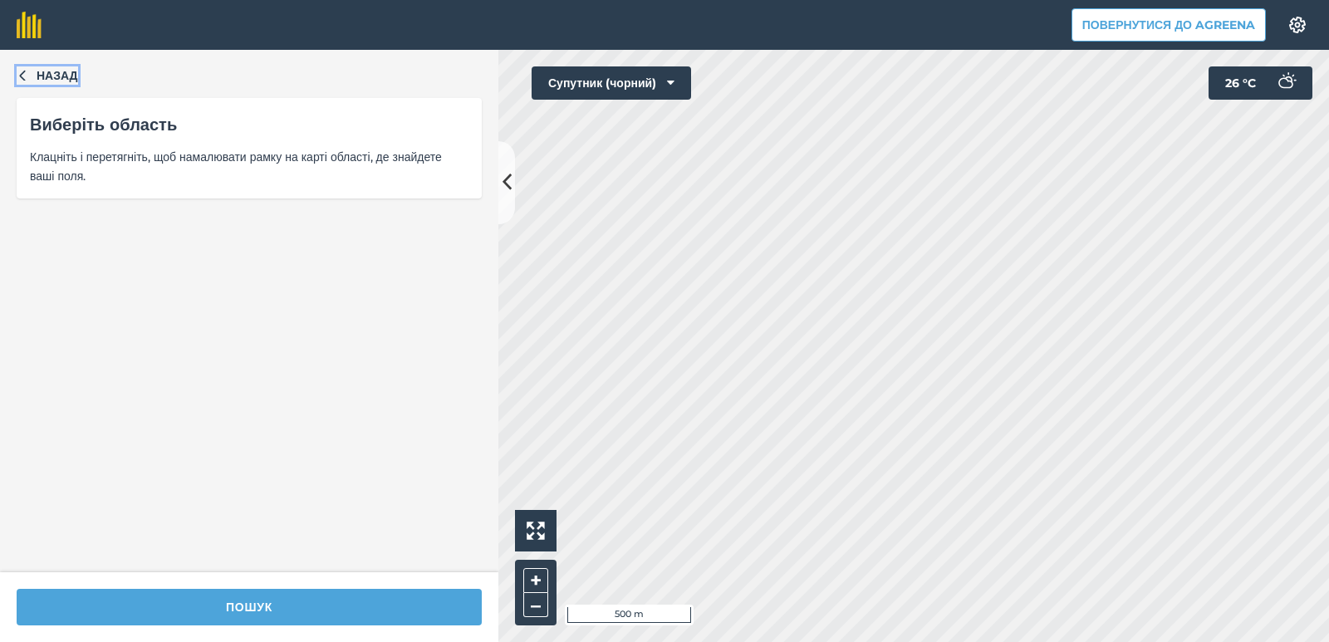
click at [77, 76] on font "Назад" at bounding box center [58, 75] width 42 height 15
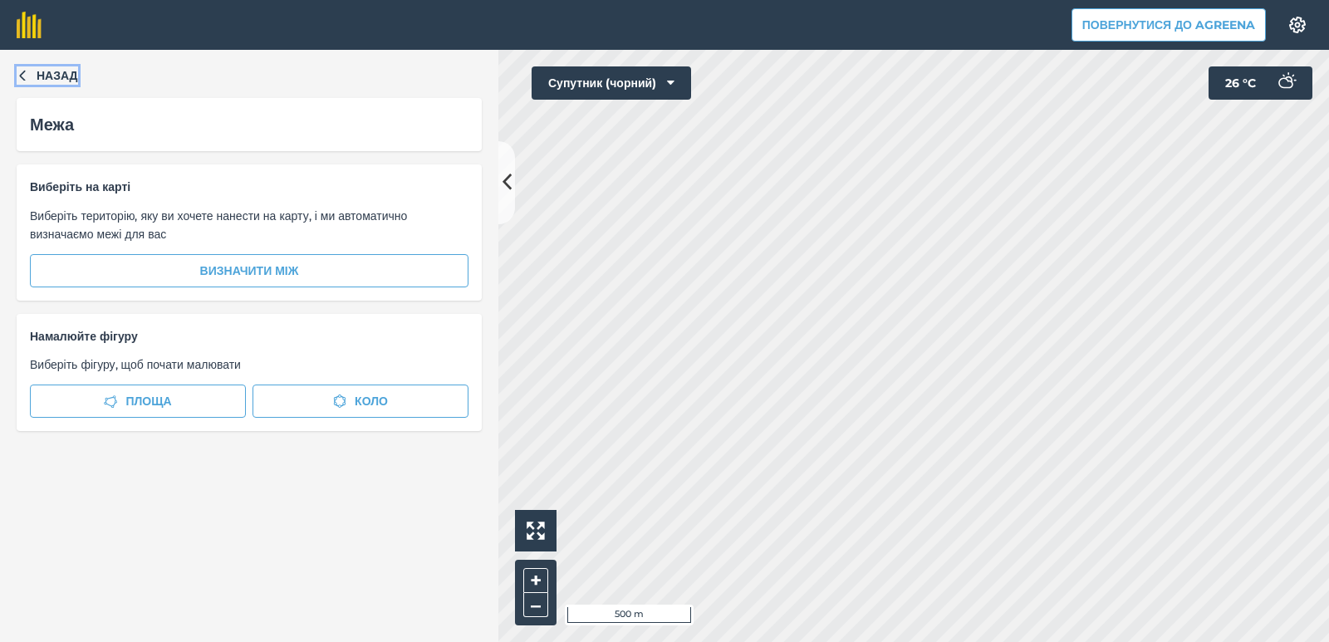
click at [27, 75] on icon "button" at bounding box center [23, 75] width 12 height 12
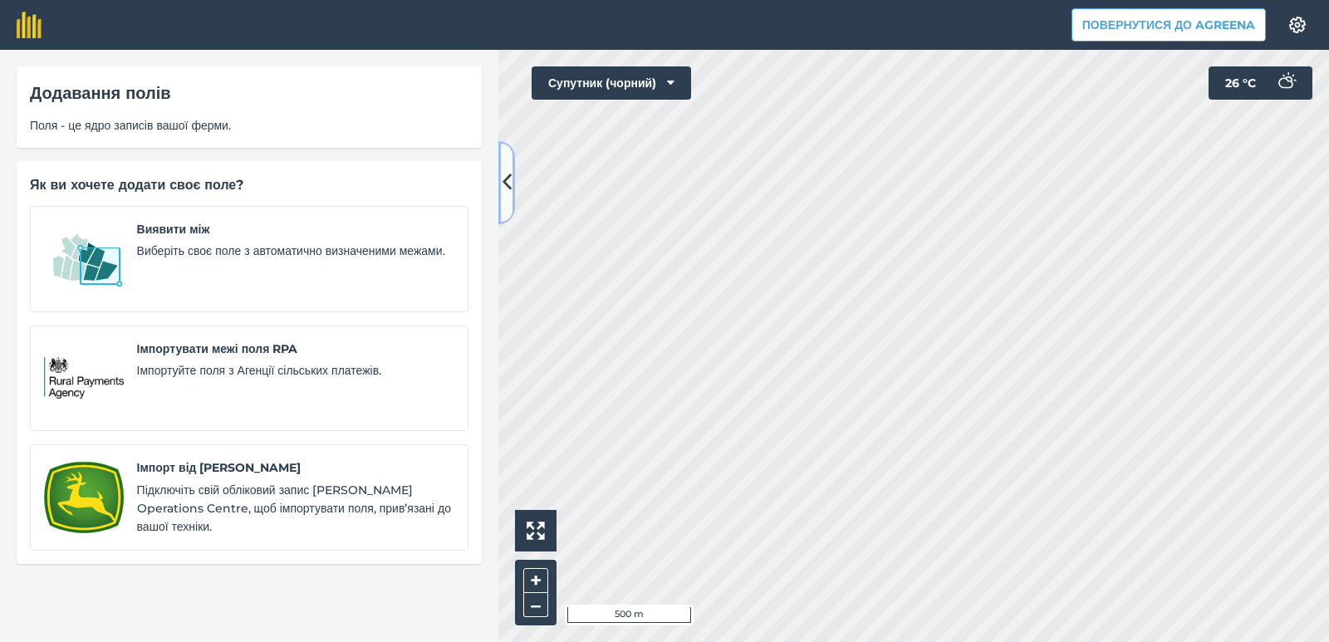
click at [508, 184] on icon at bounding box center [506, 182] width 9 height 29
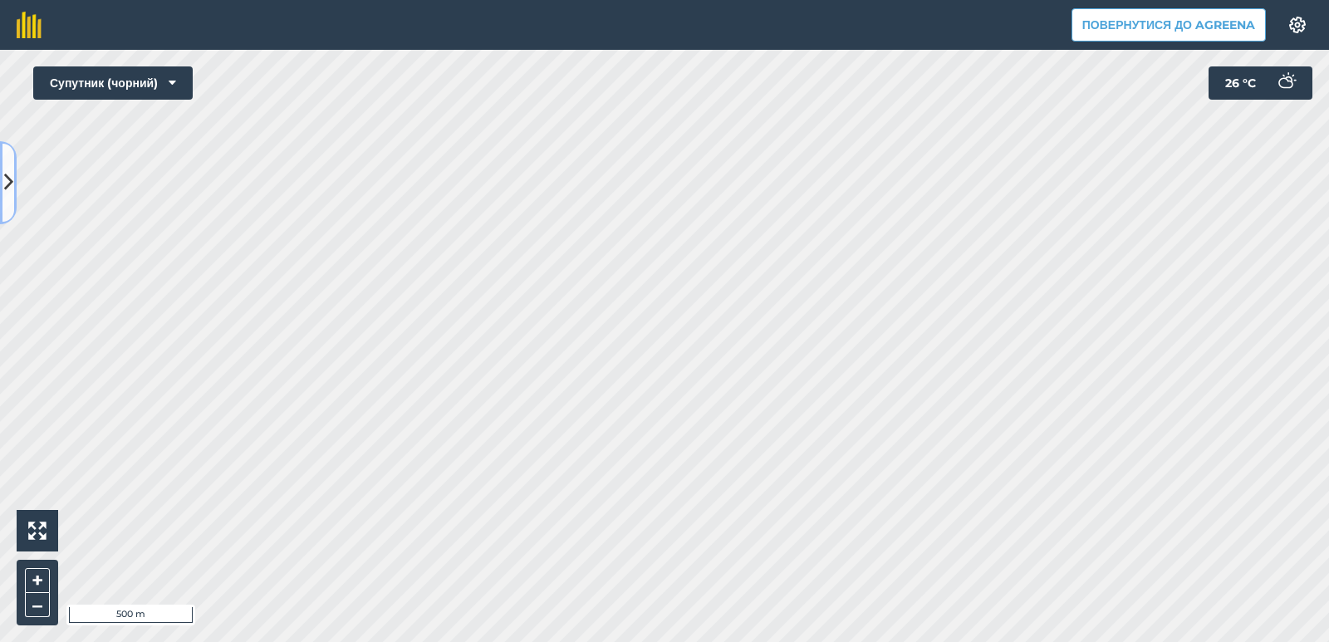
click at [8, 177] on icon at bounding box center [8, 182] width 9 height 29
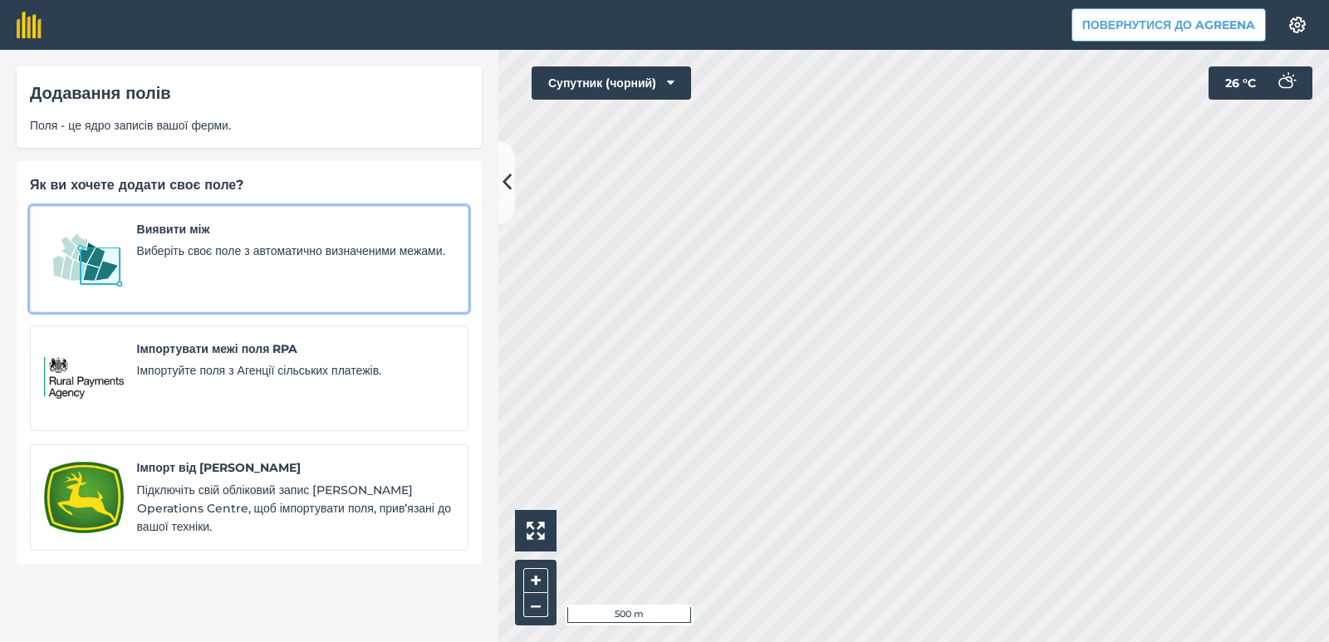
click at [256, 260] on span "Виберіть своє поле з автоматично визначеними межами." at bounding box center [295, 251] width 317 height 18
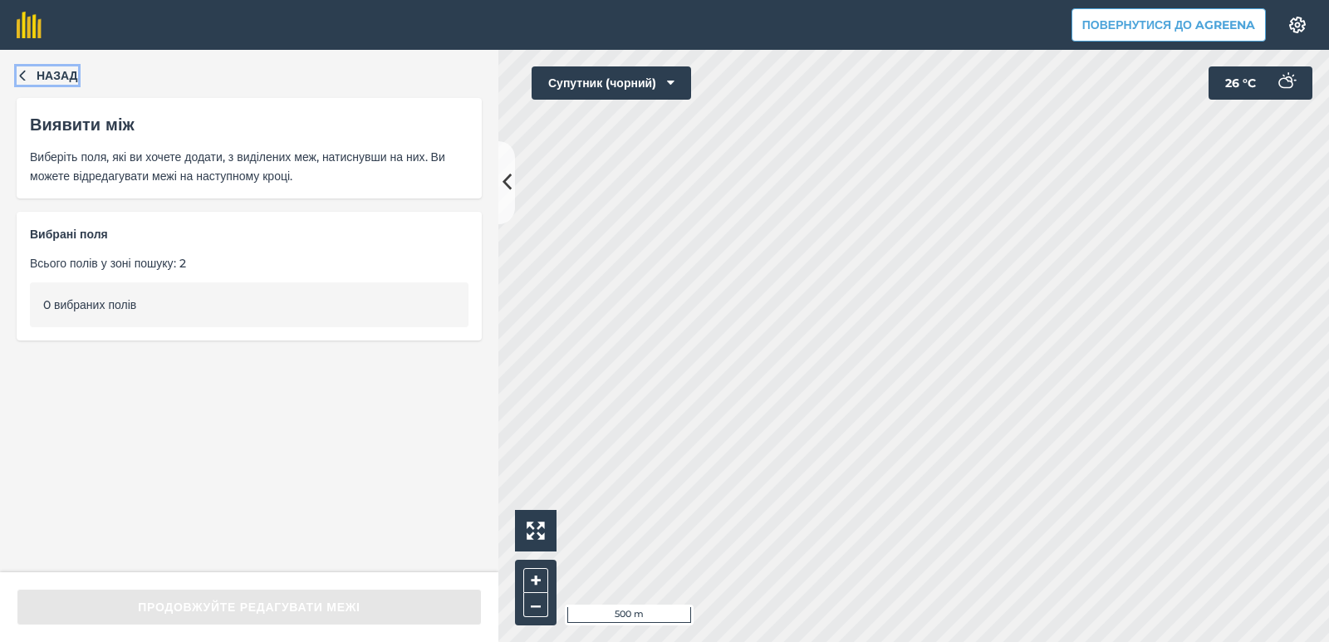
click at [44, 75] on font "Назад" at bounding box center [58, 75] width 42 height 15
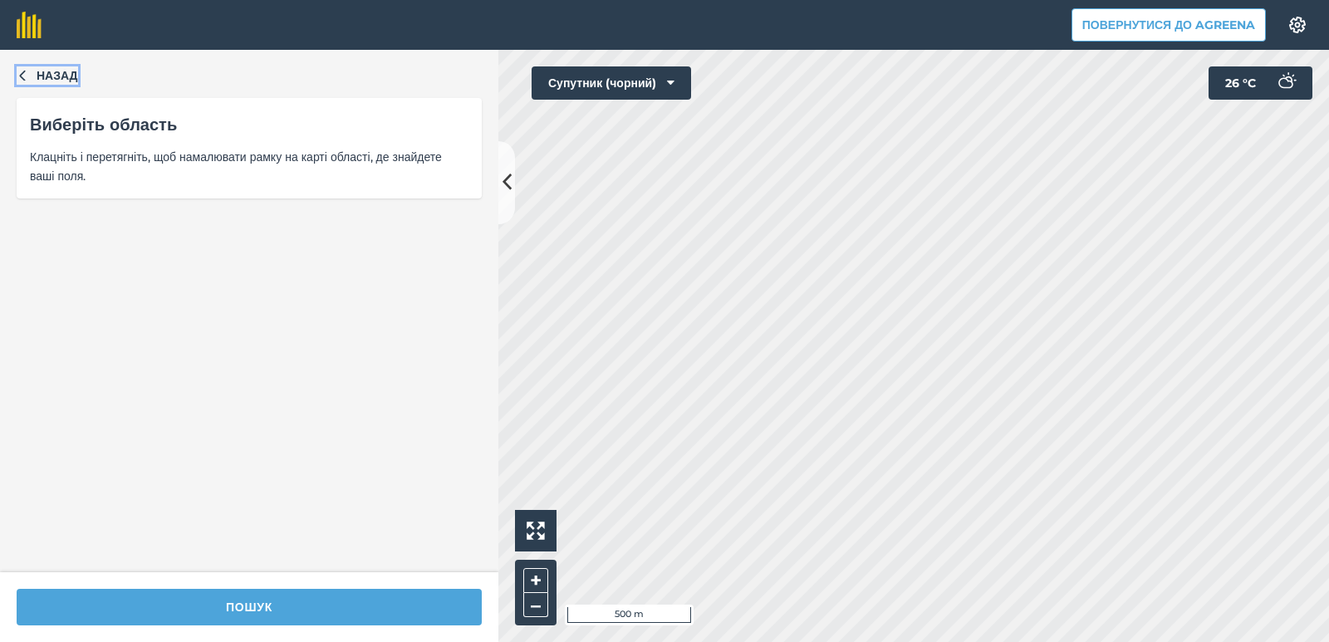
click at [25, 78] on icon "button" at bounding box center [23, 75] width 12 height 12
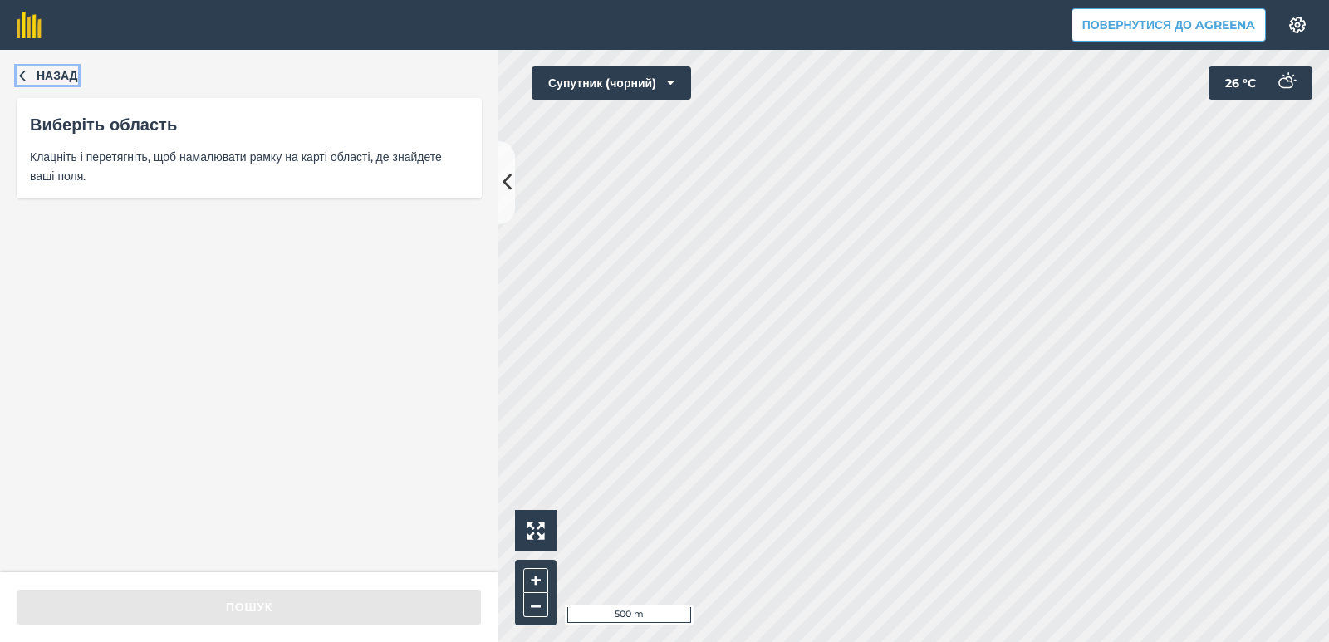
click at [22, 76] on icon "button" at bounding box center [23, 75] width 12 height 12
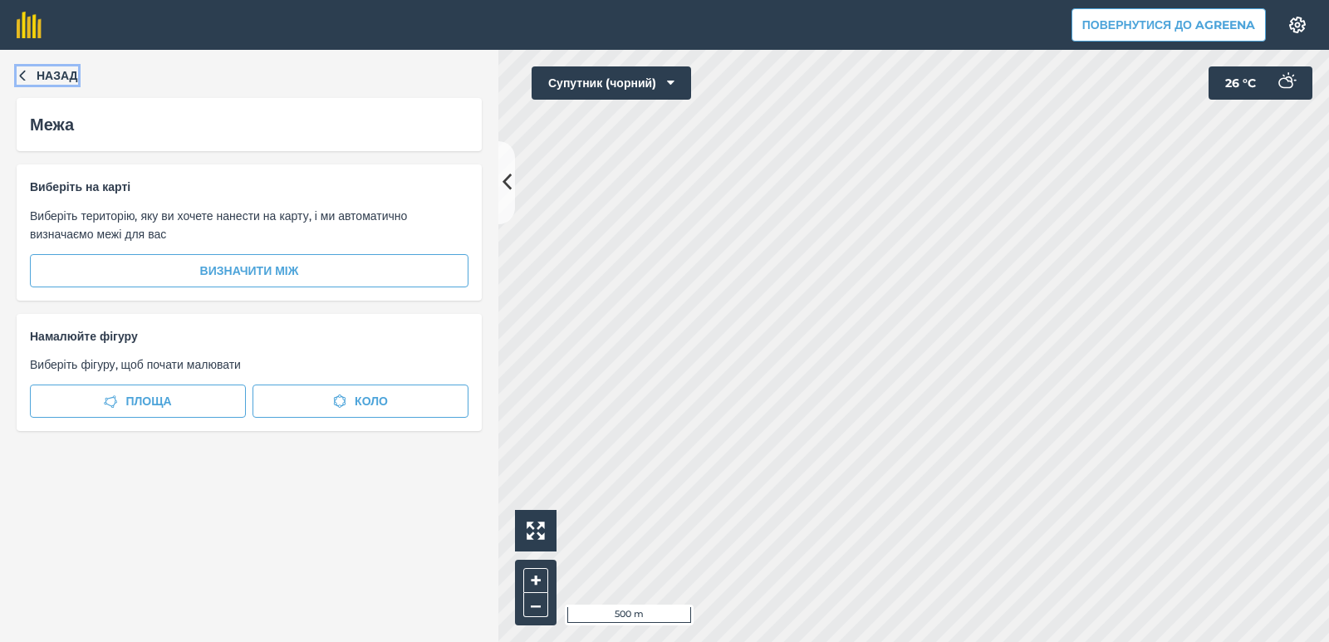
click at [22, 76] on icon "button" at bounding box center [23, 75] width 12 height 12
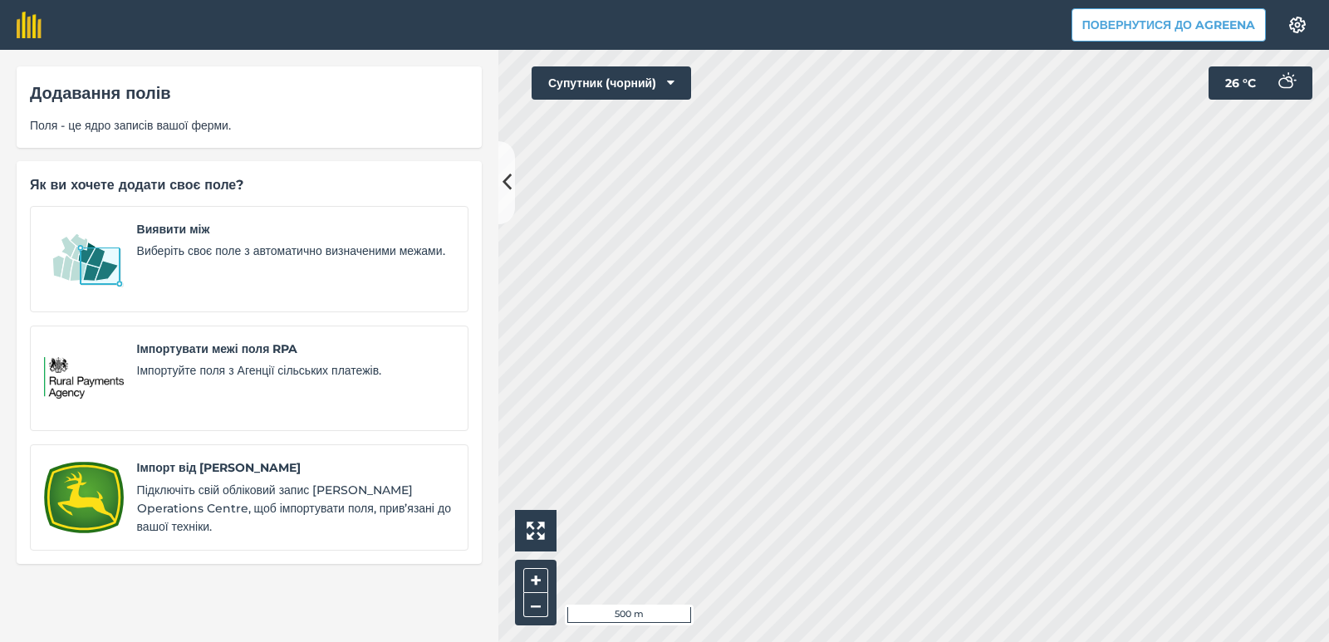
click at [22, 76] on div "Додавання полів Поля - це ядро записів вашої ферми." at bounding box center [249, 106] width 465 height 81
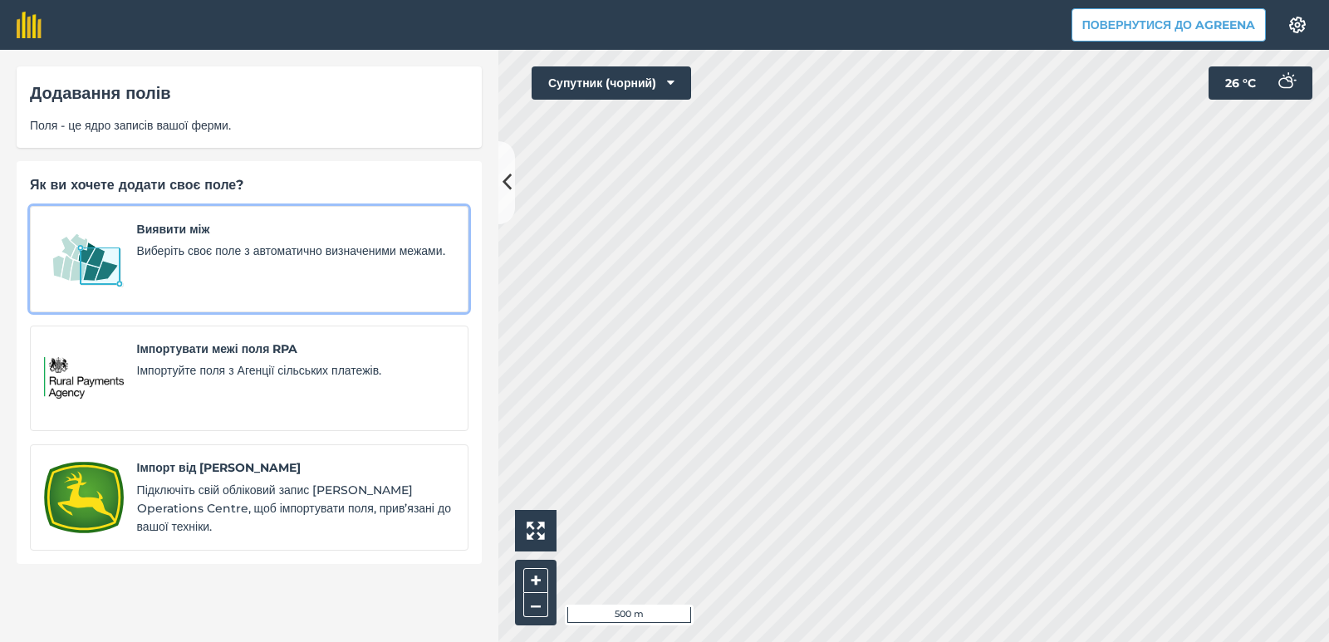
click at [236, 253] on font "Виберіть своє поле з автоматично визначеними межами." at bounding box center [291, 250] width 308 height 15
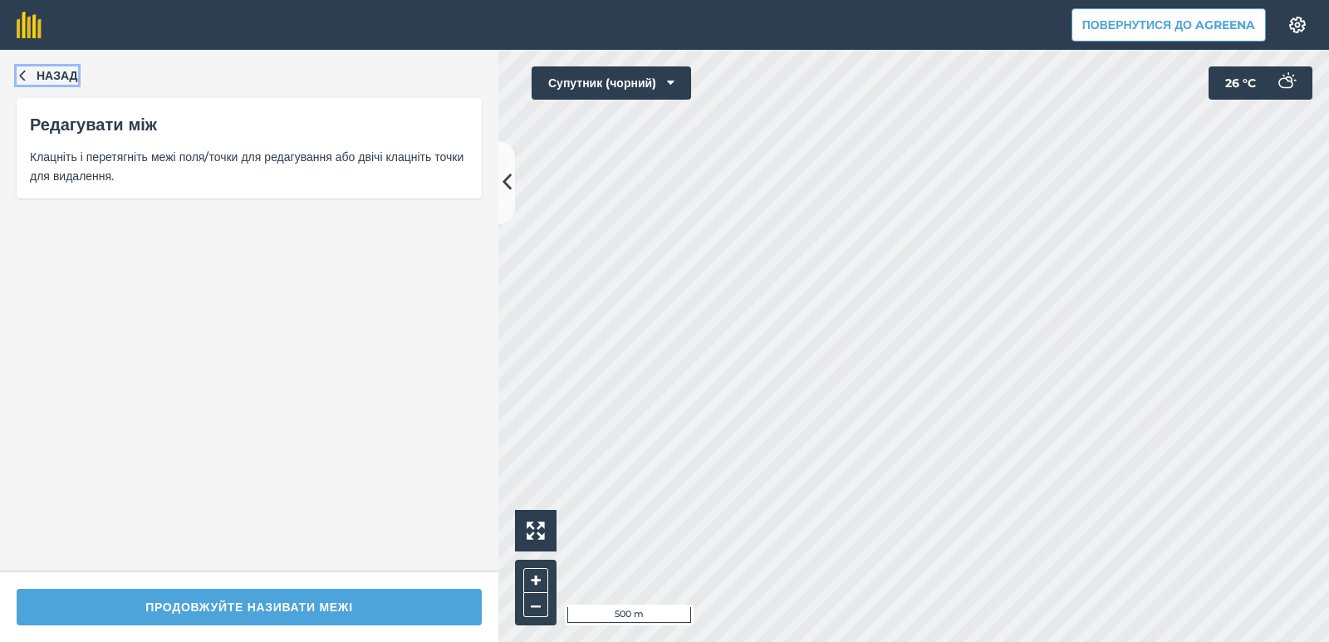
click at [29, 76] on button "Назад" at bounding box center [47, 75] width 61 height 18
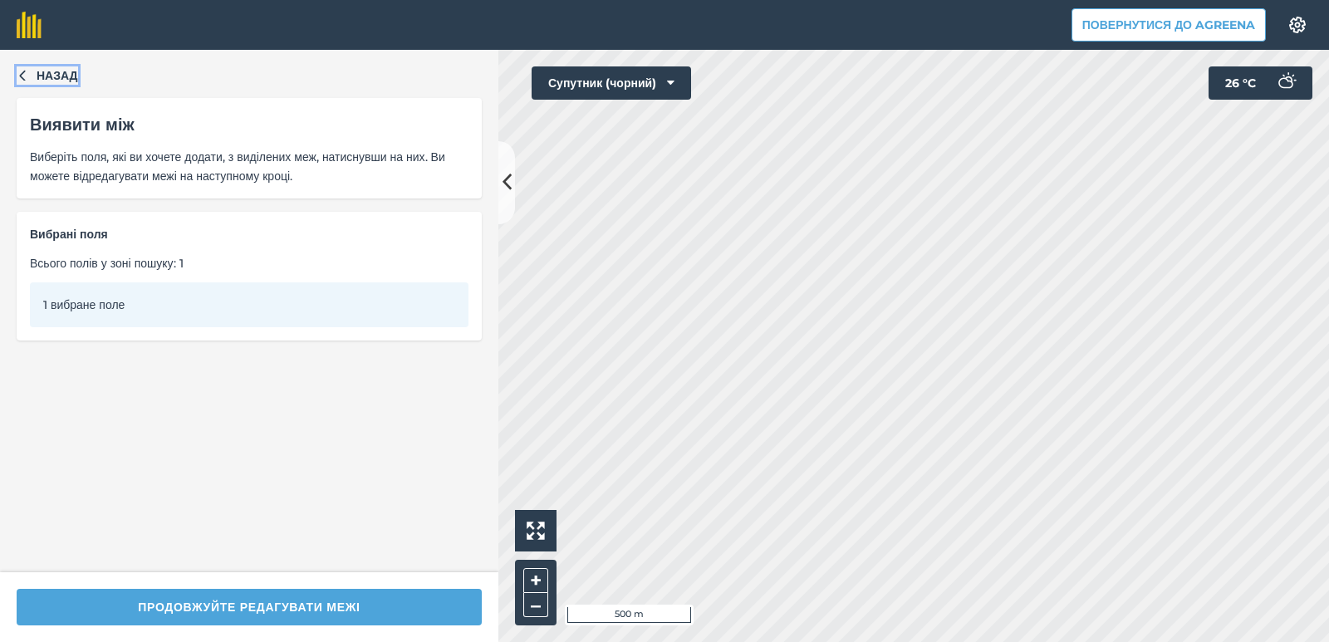
click at [22, 75] on icon "button" at bounding box center [22, 76] width 6 height 11
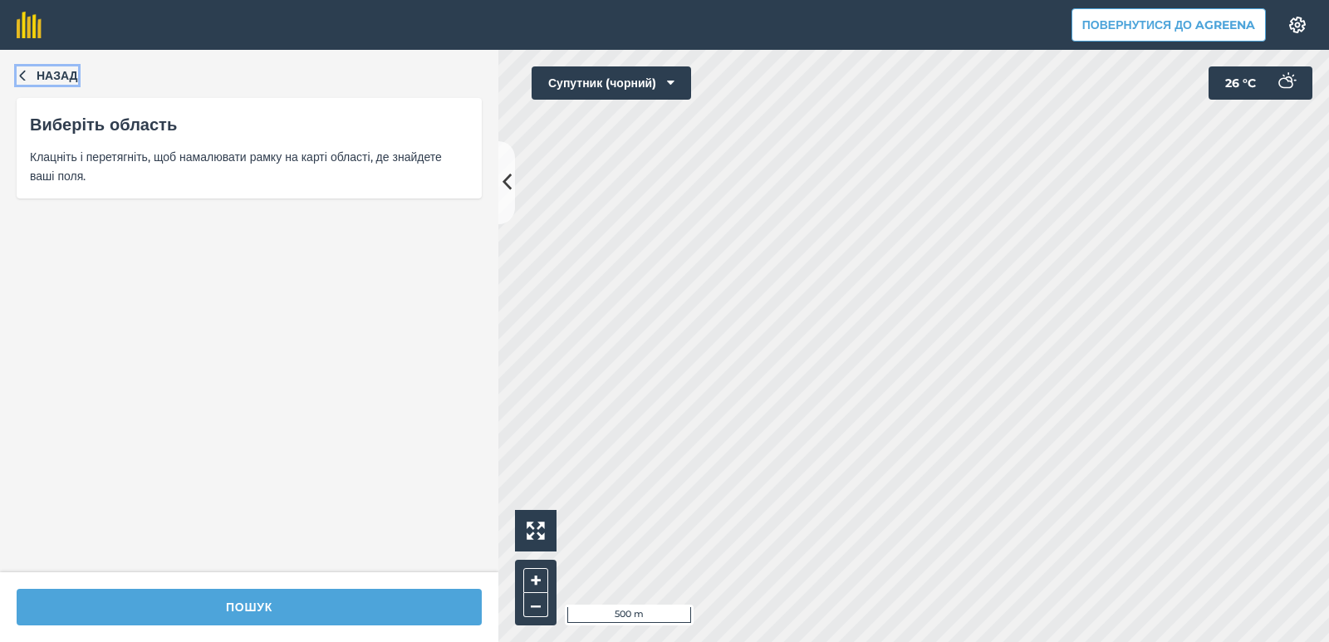
click at [22, 75] on icon "button" at bounding box center [22, 76] width 6 height 11
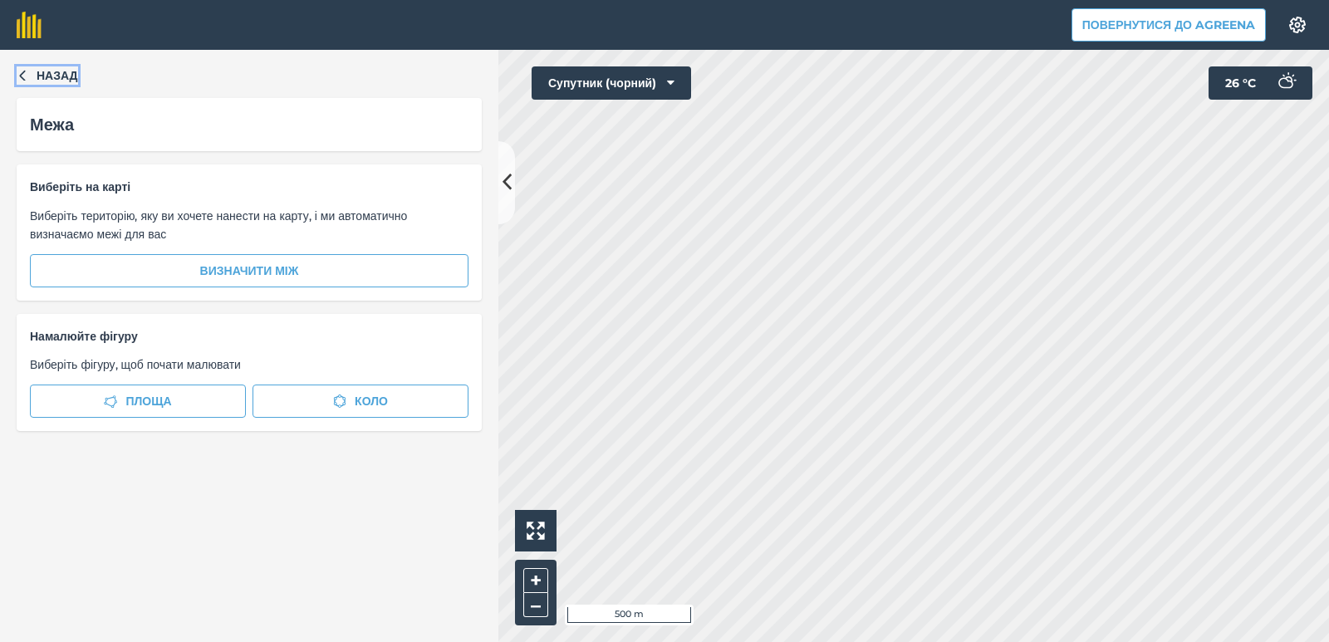
click at [22, 75] on icon "button" at bounding box center [22, 76] width 6 height 11
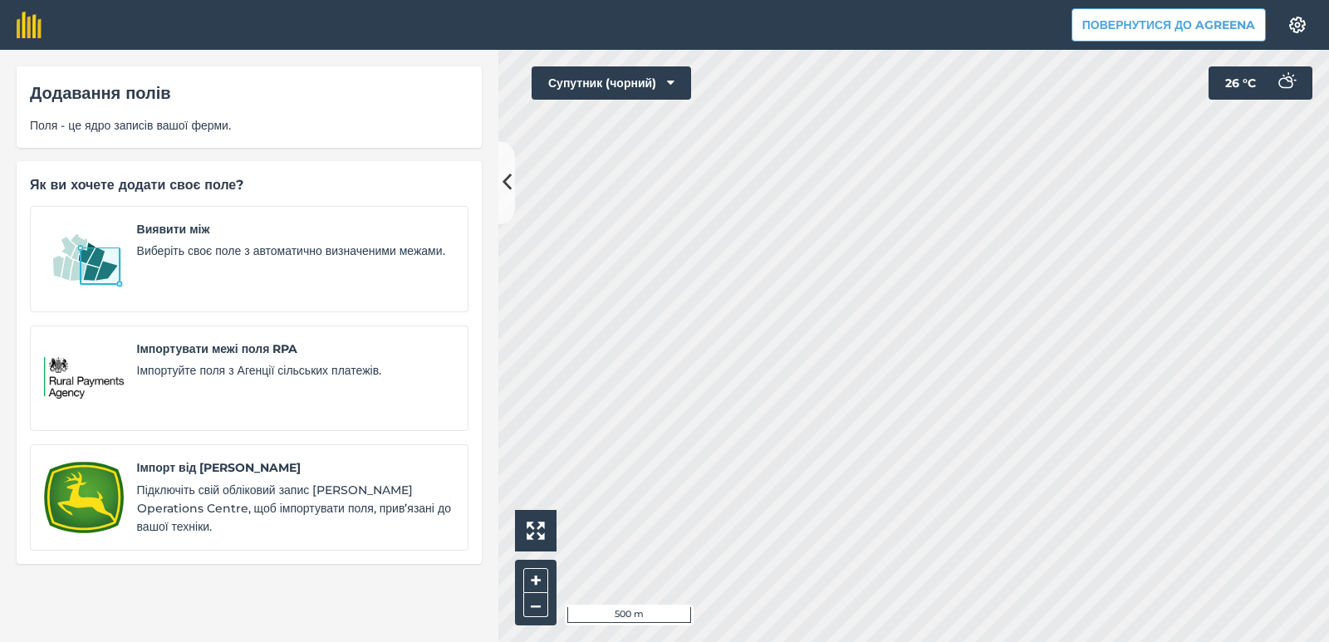
click at [22, 75] on div "Додавання полів Поля - це ядро записів вашої ферми." at bounding box center [249, 106] width 465 height 81
click at [46, 94] on font "Додавання полів" at bounding box center [100, 93] width 141 height 20
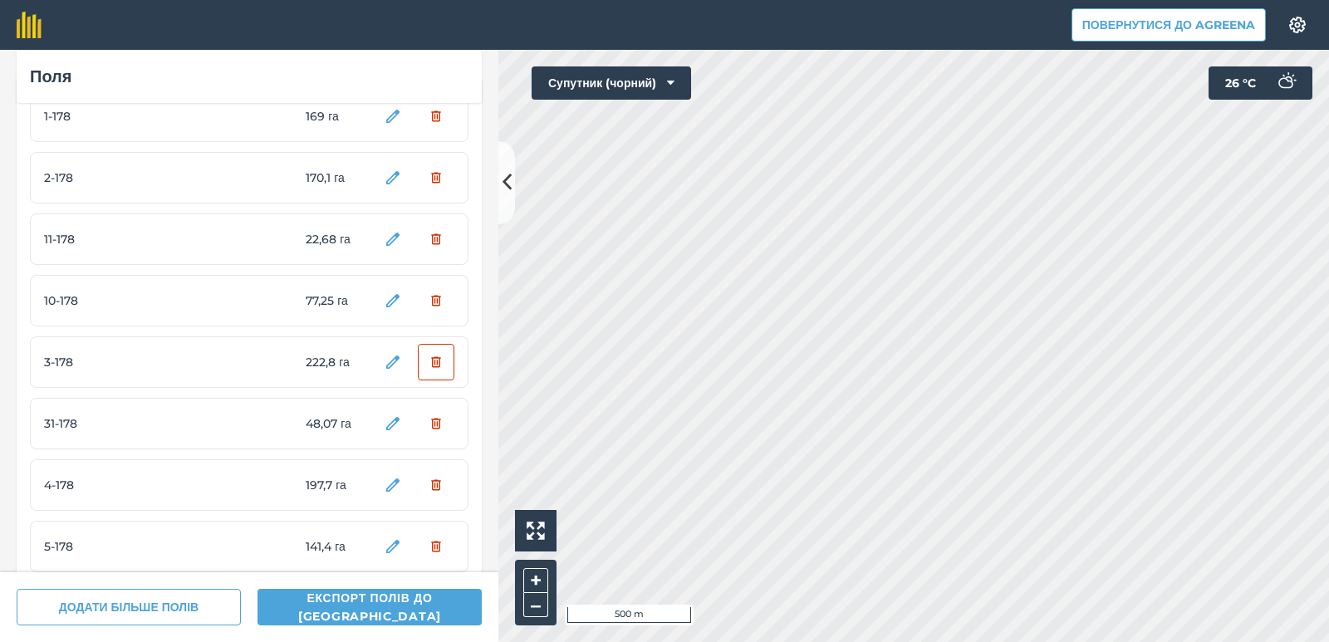
scroll to position [83, 0]
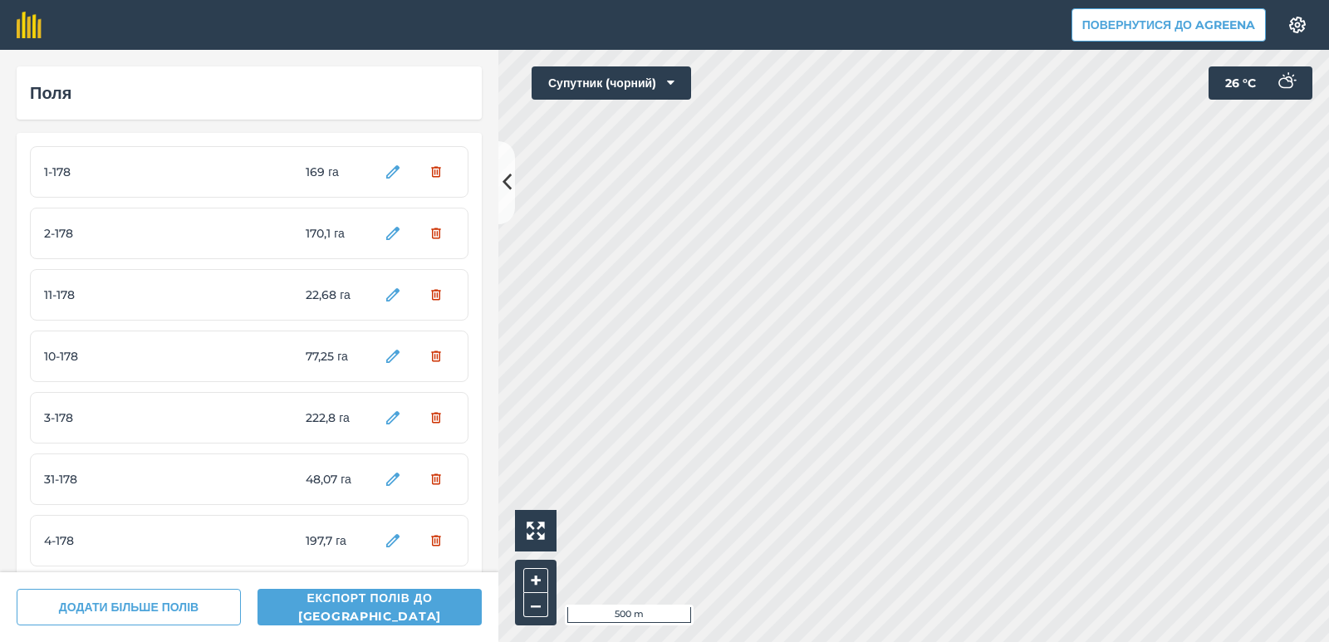
drag, startPoint x: 390, startPoint y: 76, endPoint x: 406, endPoint y: 98, distance: 26.7
click at [390, 77] on div "Поля" at bounding box center [249, 92] width 465 height 53
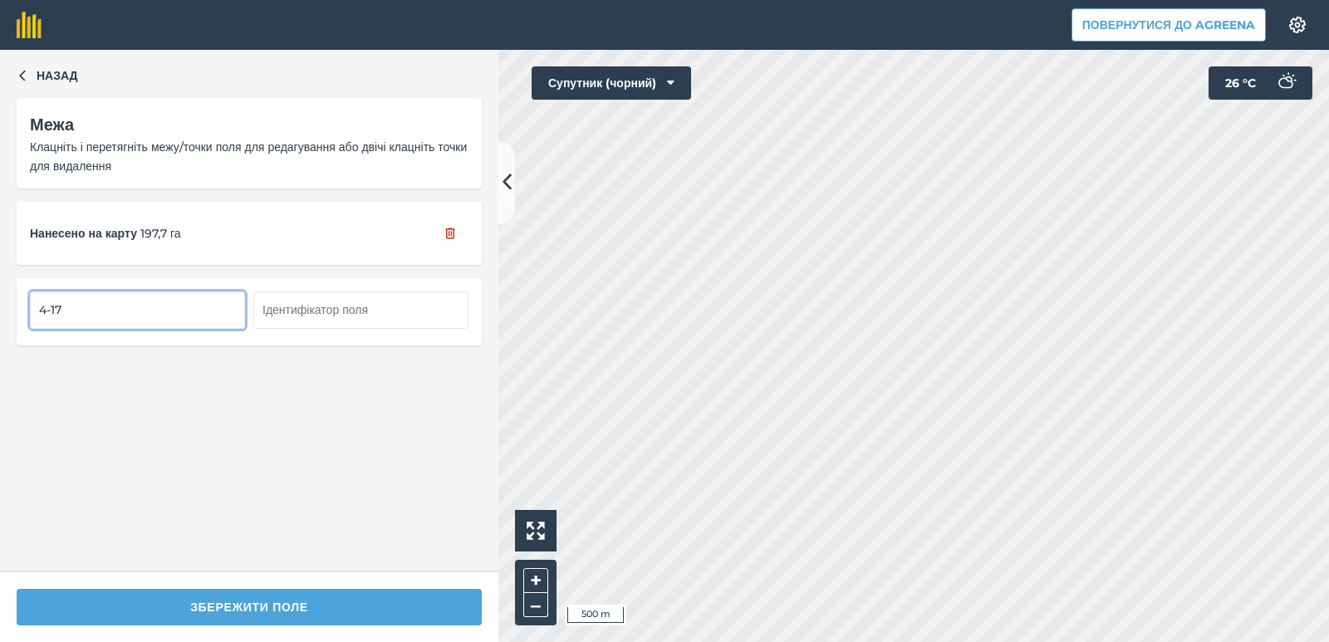
type input "4-178"
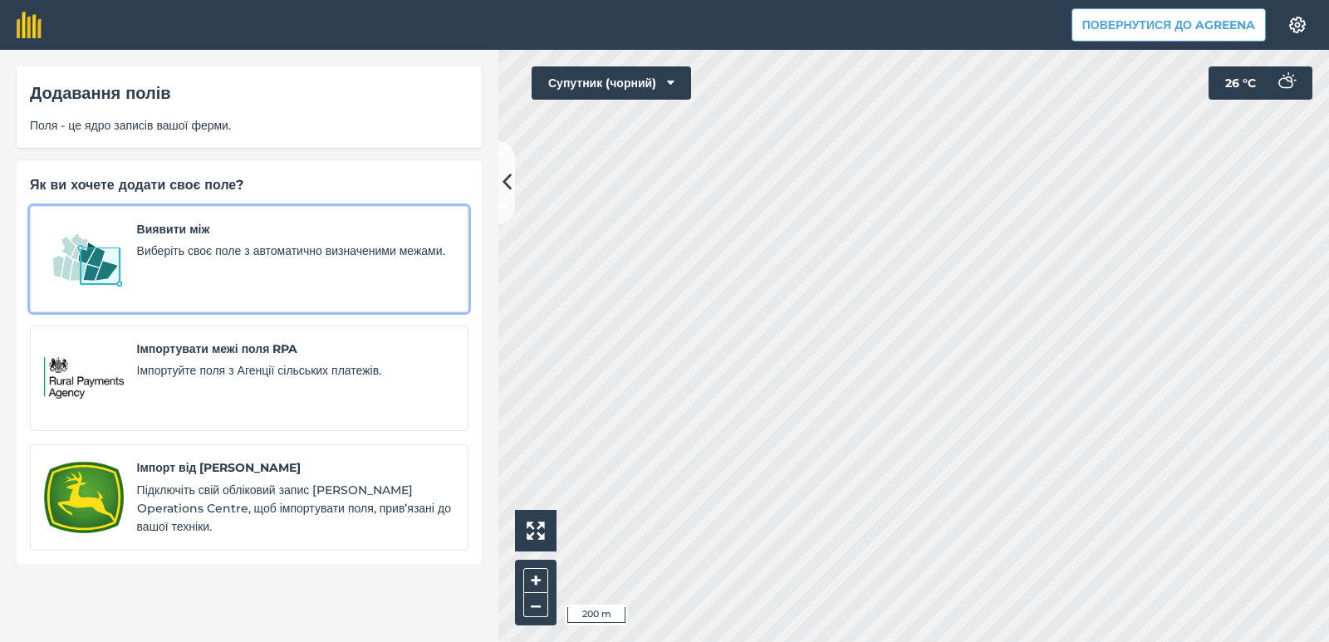
click at [276, 260] on span "Виберіть своє поле з автоматично визначеними межами." at bounding box center [295, 251] width 317 height 18
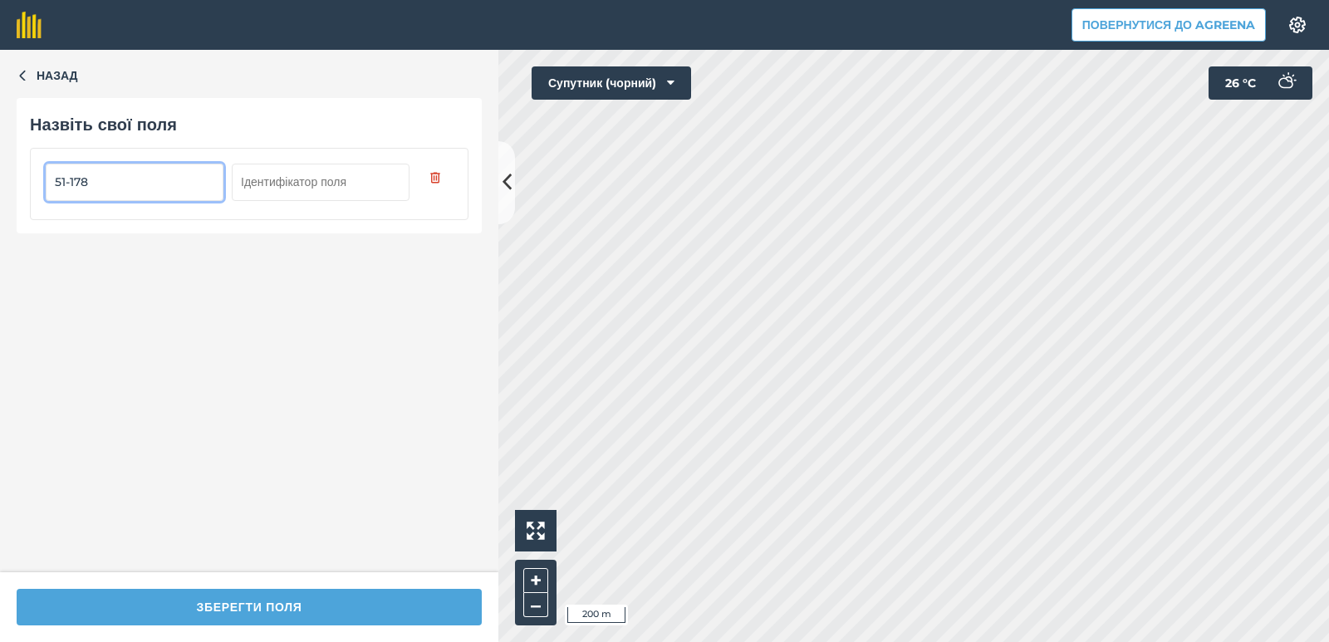
type input "51-178"
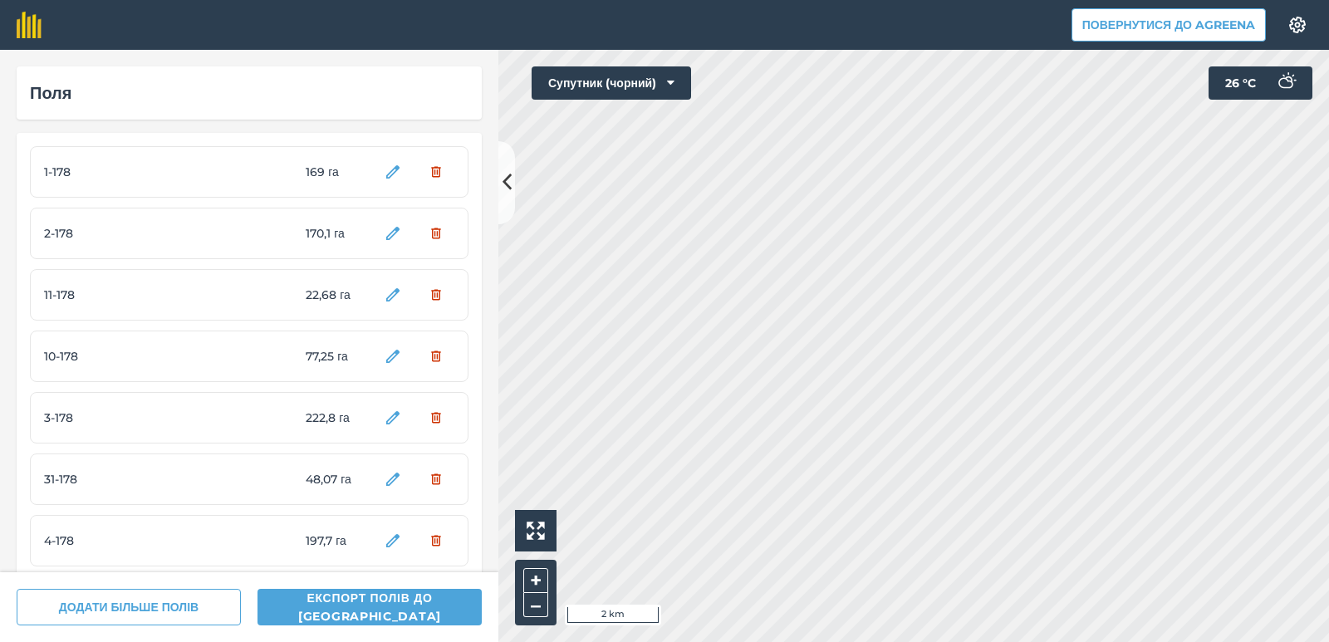
click at [428, 26] on header "Повернутися до Agreena Налаштування" at bounding box center [664, 25] width 1329 height 50
